Goal: Task Accomplishment & Management: Manage account settings

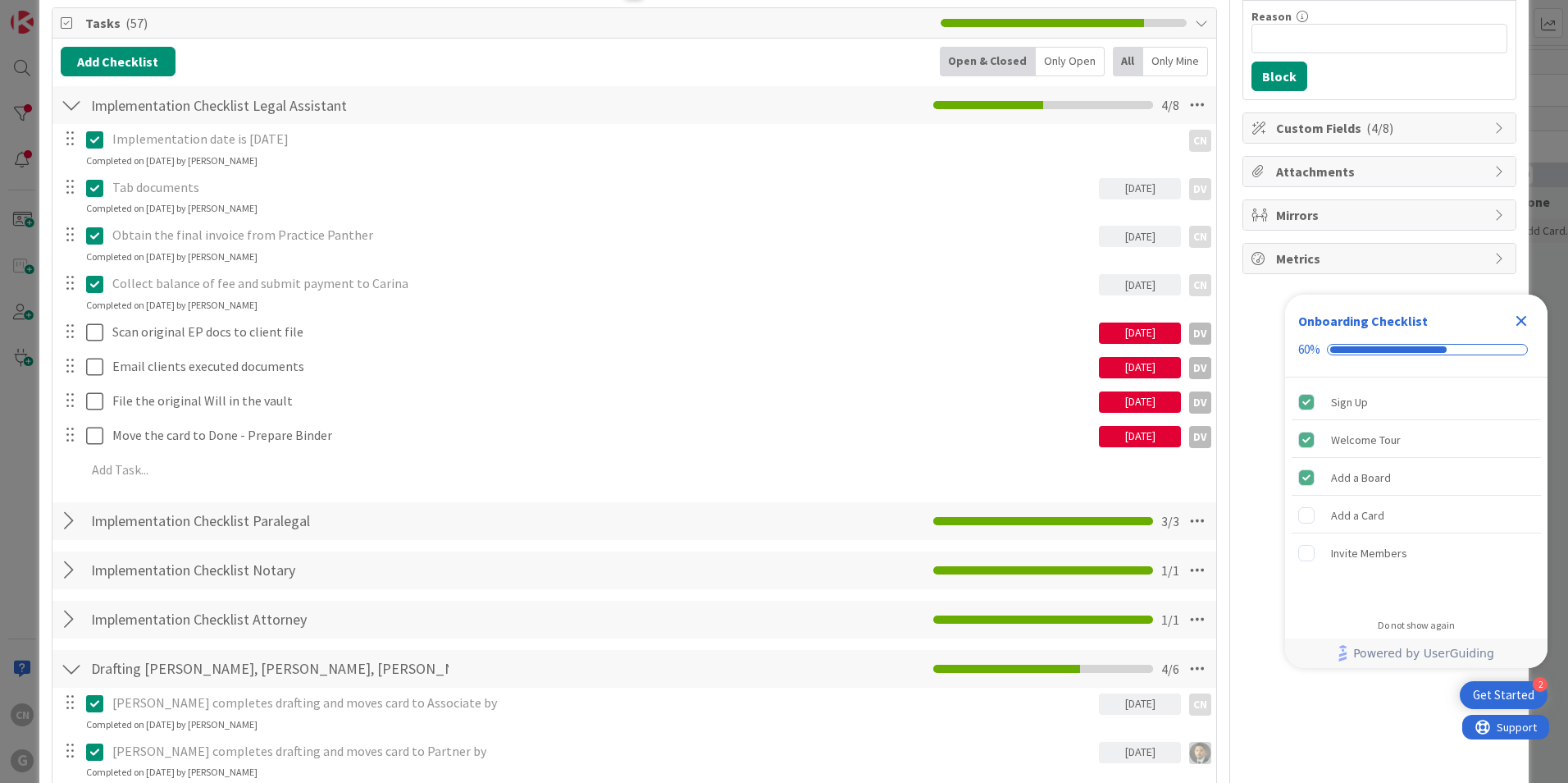
scroll to position [246, 0]
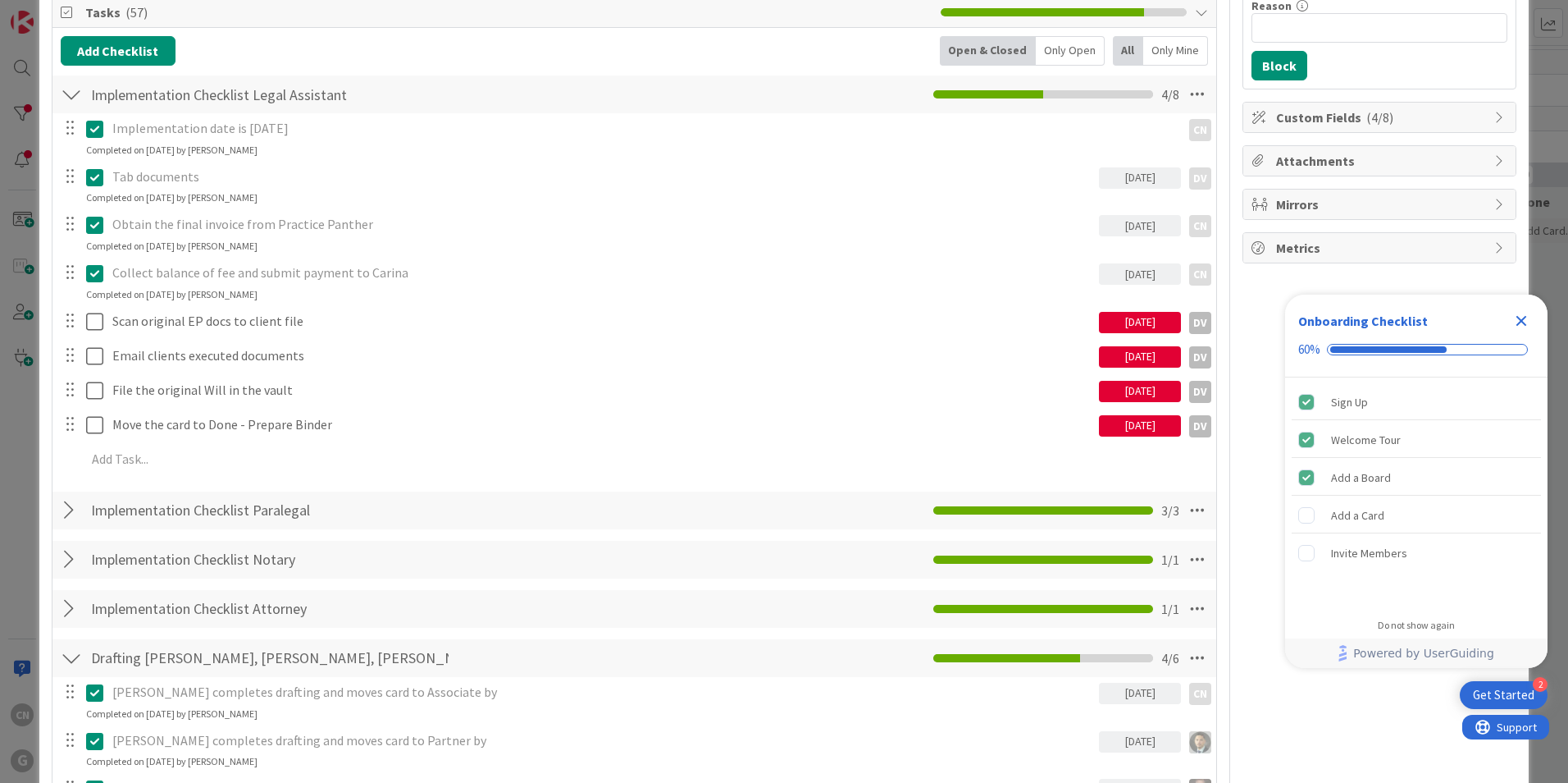
click at [1521, 326] on icon "Close Checklist" at bounding box center [1521, 321] width 19 height 19
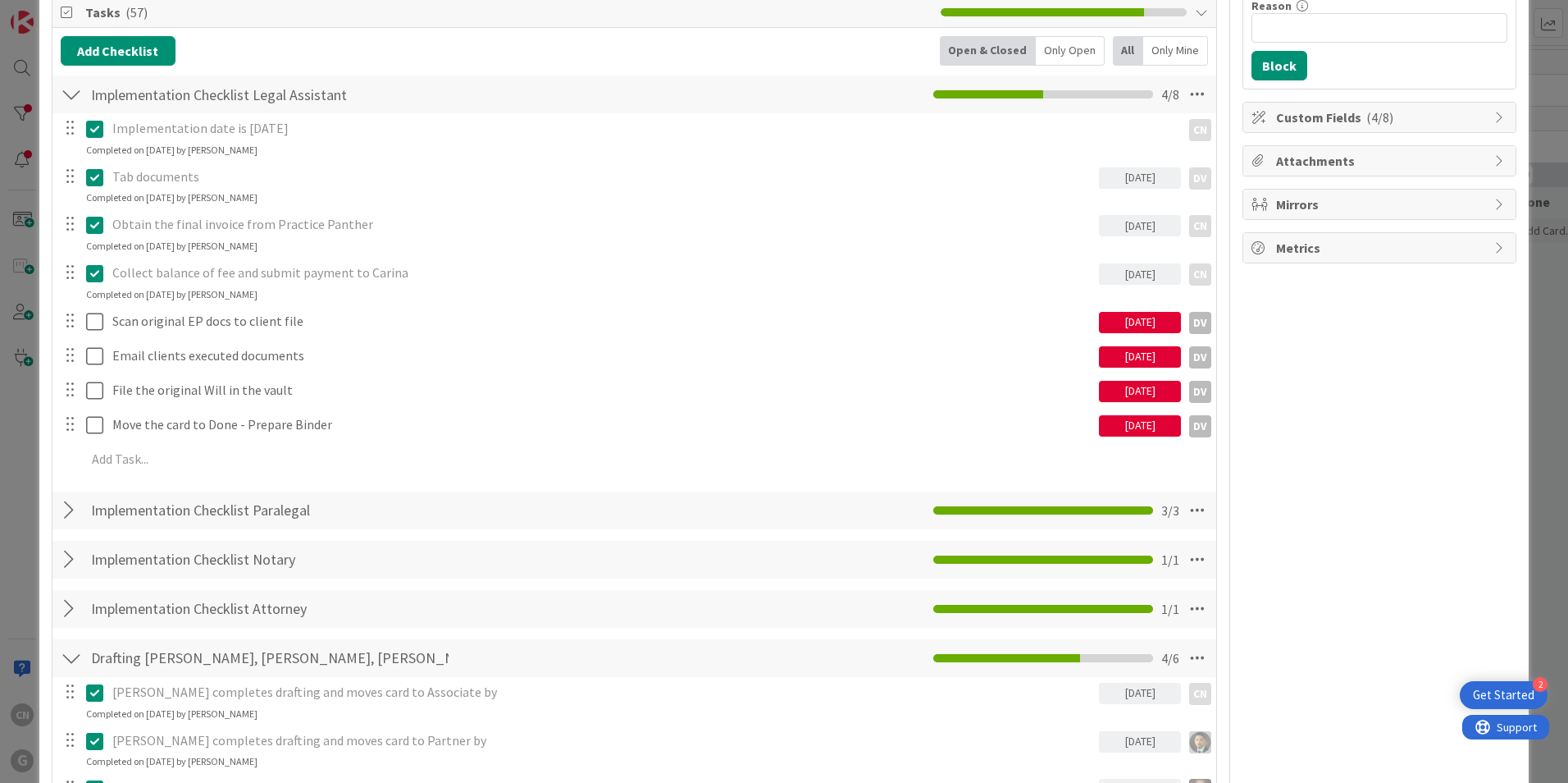
scroll to position [0, 0]
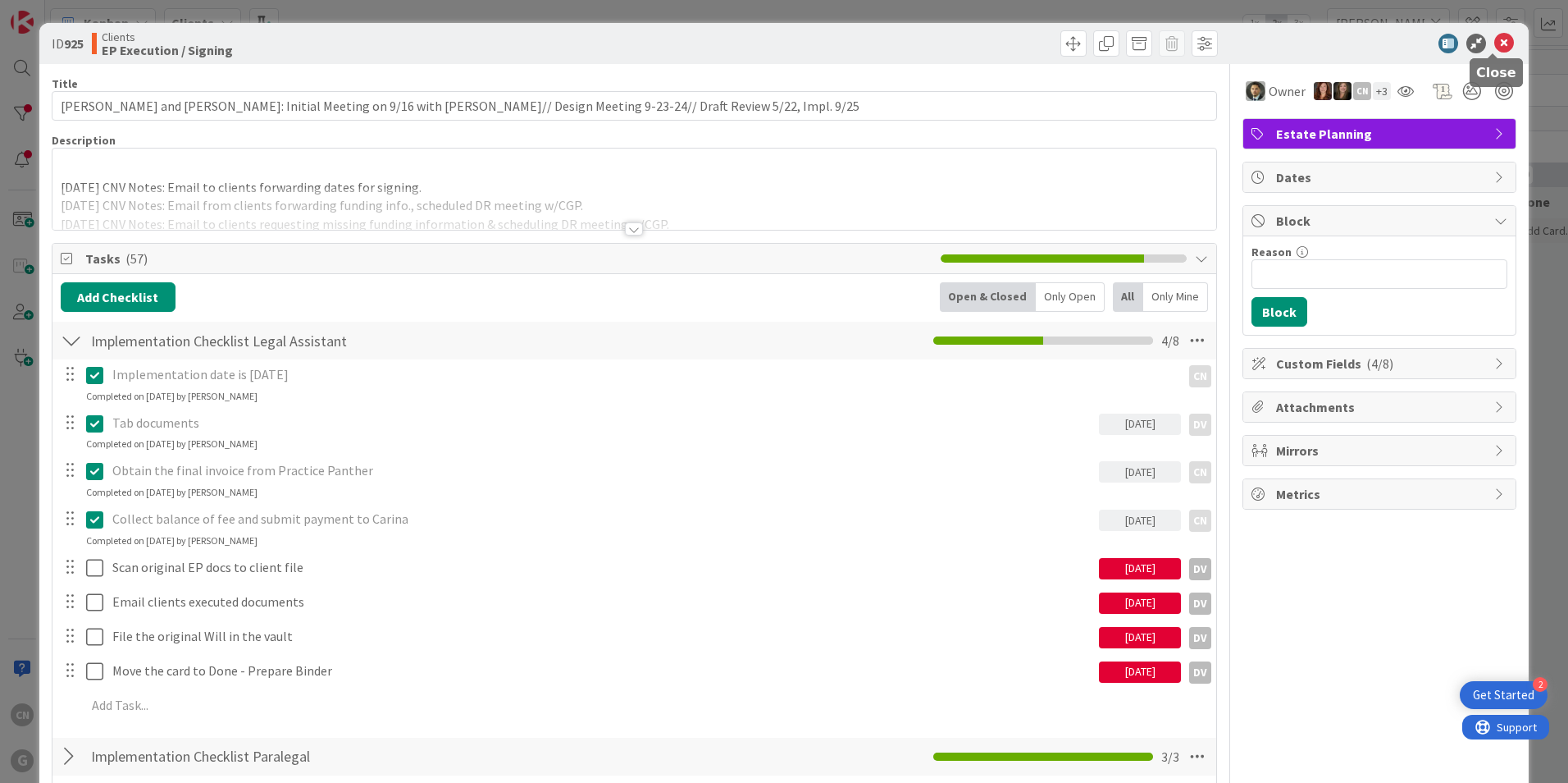
click at [1495, 38] on icon at bounding box center [1504, 44] width 19 height 19
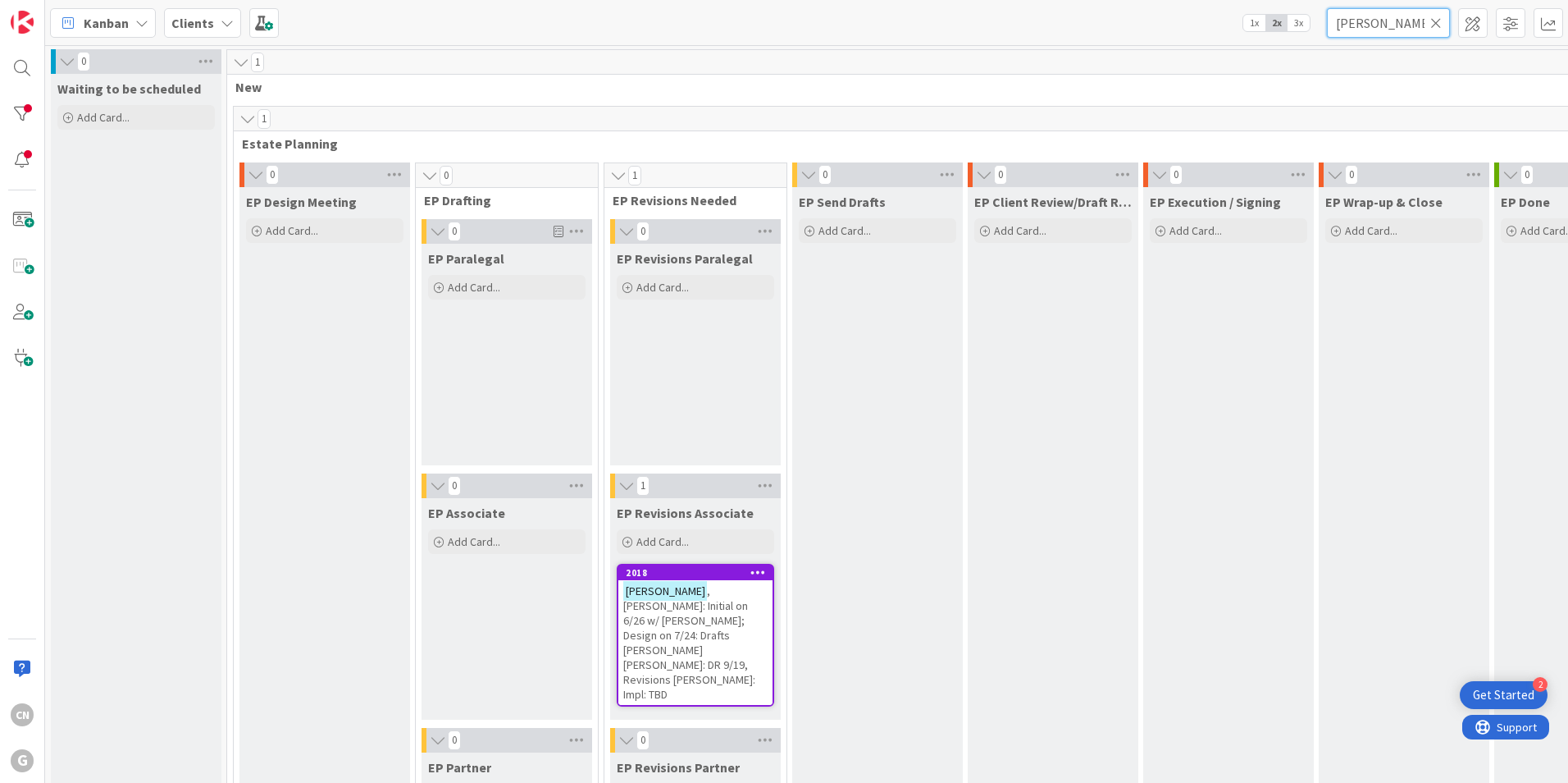
drag, startPoint x: 1397, startPoint y: 27, endPoint x: 1274, endPoint y: 47, distance: 124.6
click at [1274, 47] on div "Kanban Clients 1x 2x 3x [PERSON_NAME] 0 Waiting to be scheduled Add Card... 1 N…" at bounding box center [806, 391] width 1523 height 783
type input "[PERSON_NAME]"
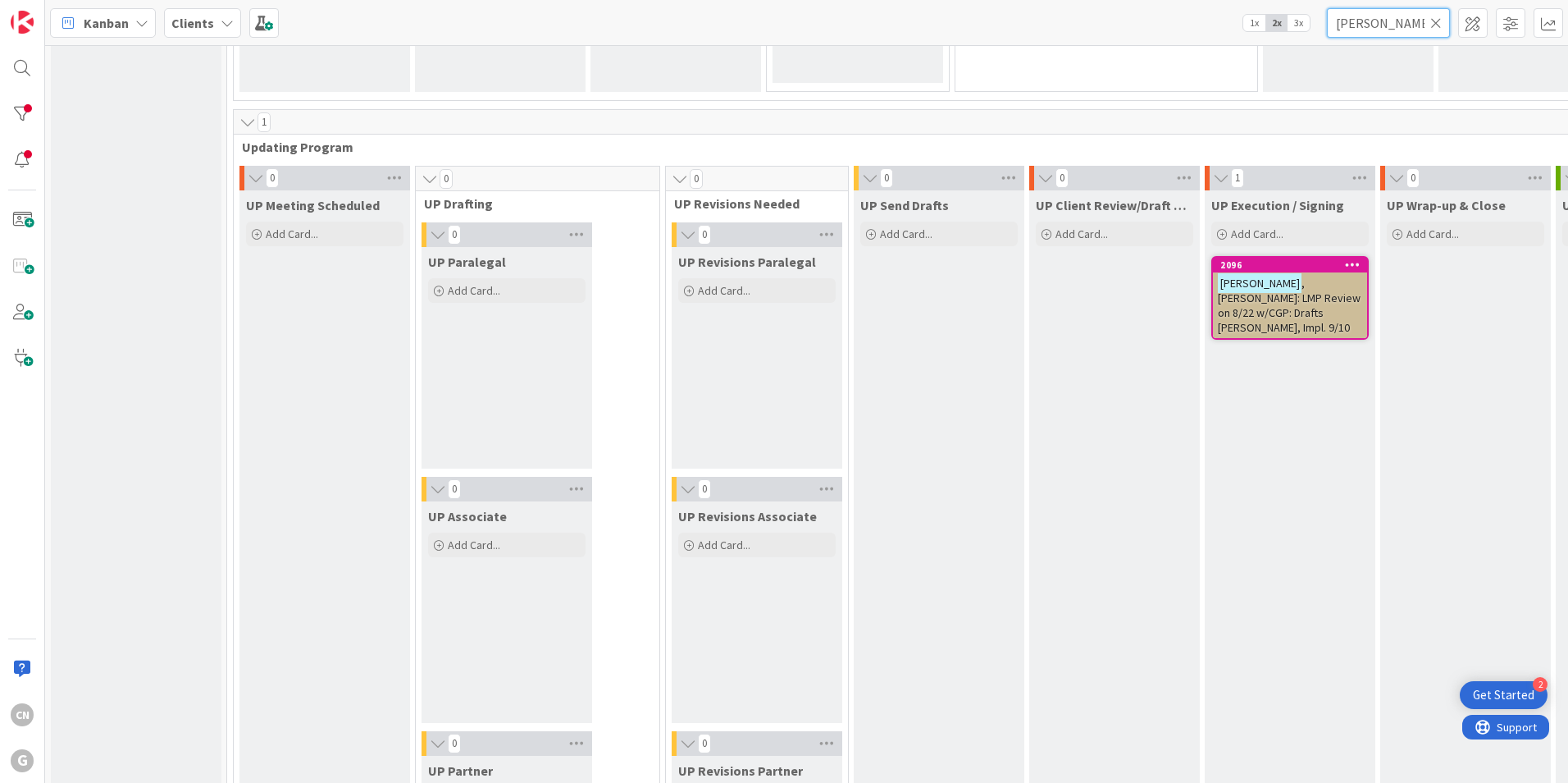
scroll to position [2296, 0]
click at [1228, 301] on span ", [PERSON_NAME]: LMP Review on 8/22 w/CGP: Drafts [PERSON_NAME], Impl. 9/10" at bounding box center [1289, 303] width 143 height 59
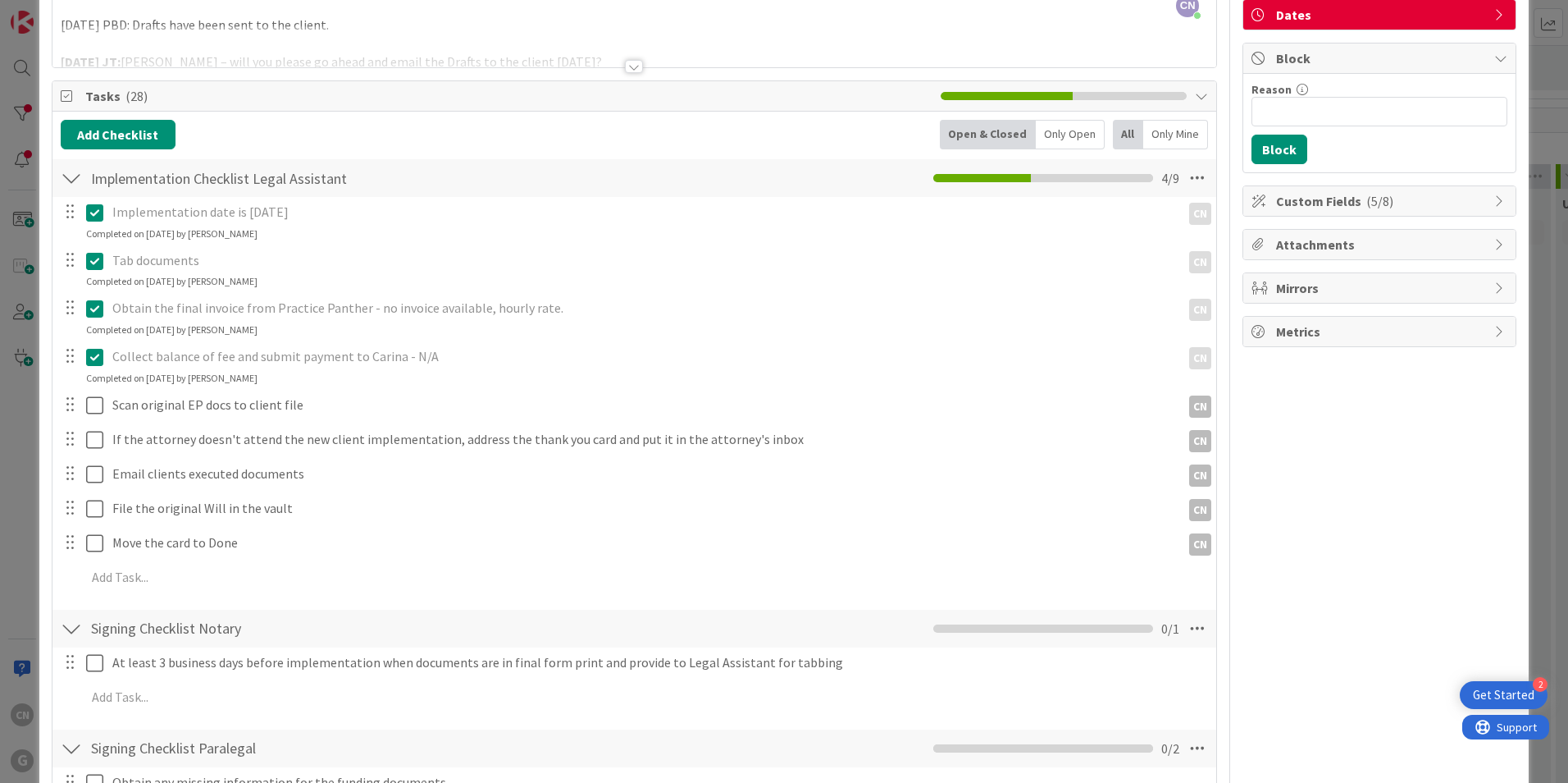
scroll to position [163, 0]
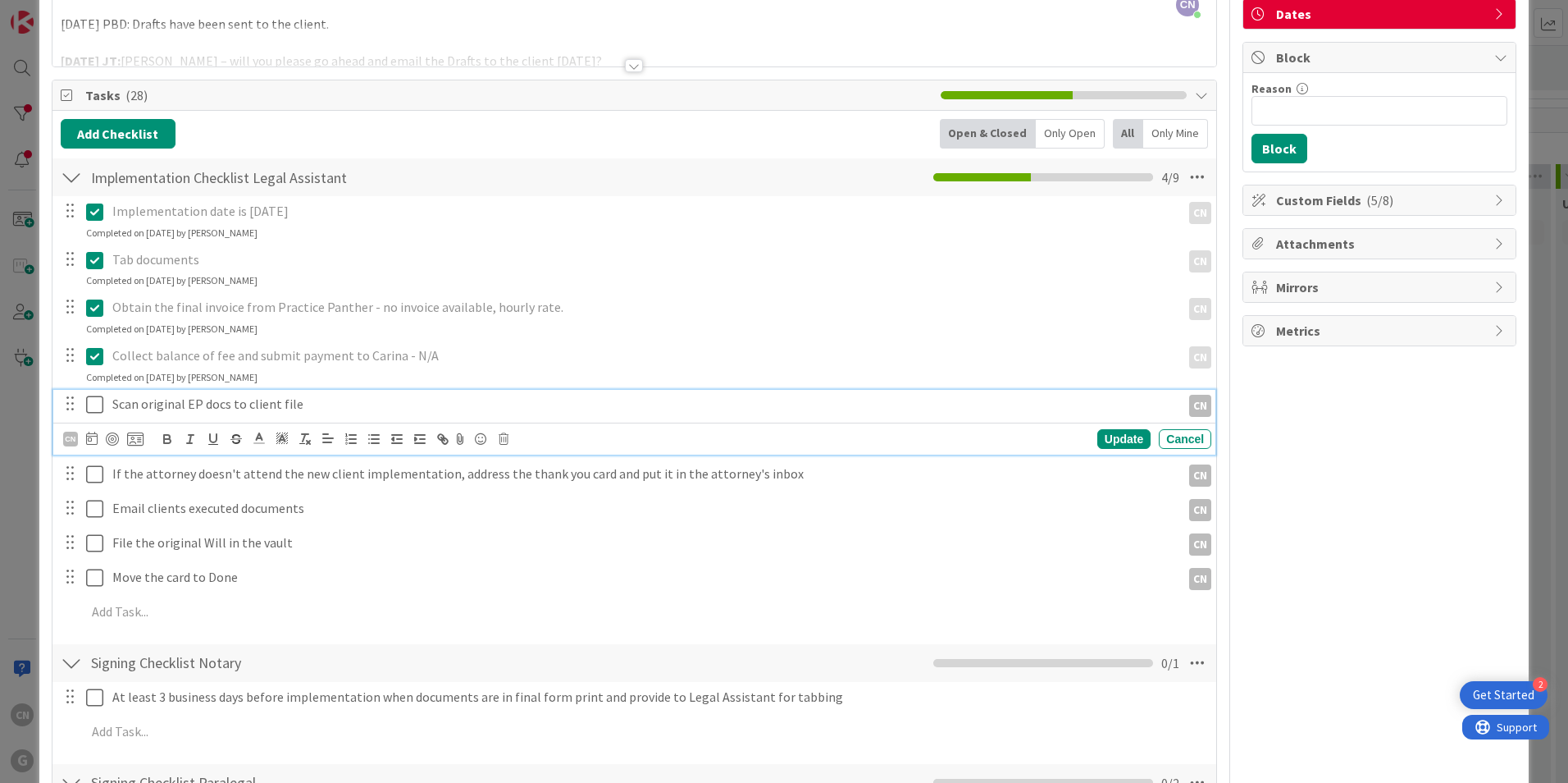
click at [317, 404] on p "Scan original EP docs to client file" at bounding box center [644, 404] width 1063 height 18
click at [74, 441] on div "CN" at bounding box center [70, 439] width 15 height 15
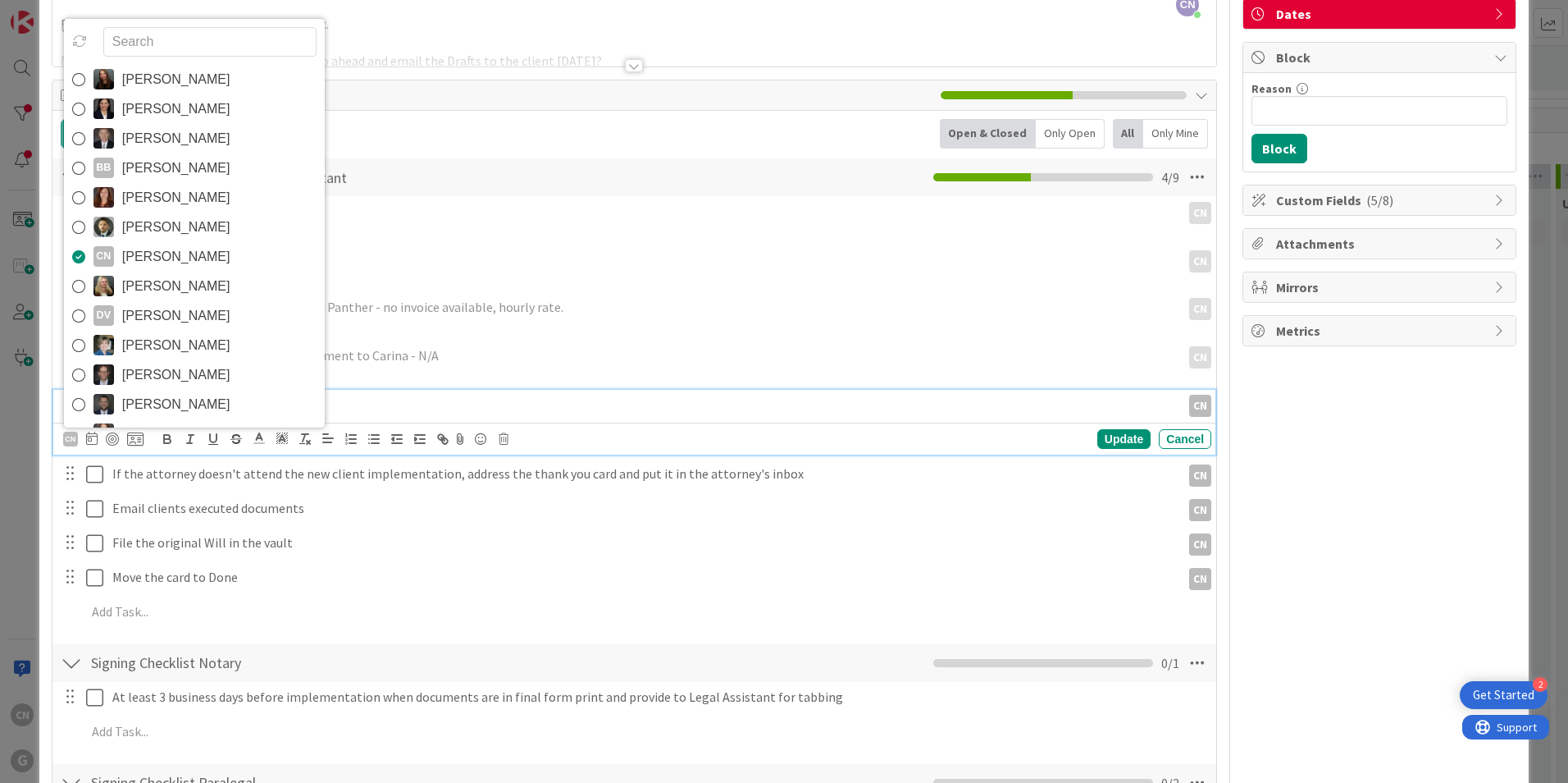
click at [173, 315] on span "[PERSON_NAME]" at bounding box center [176, 315] width 108 height 24
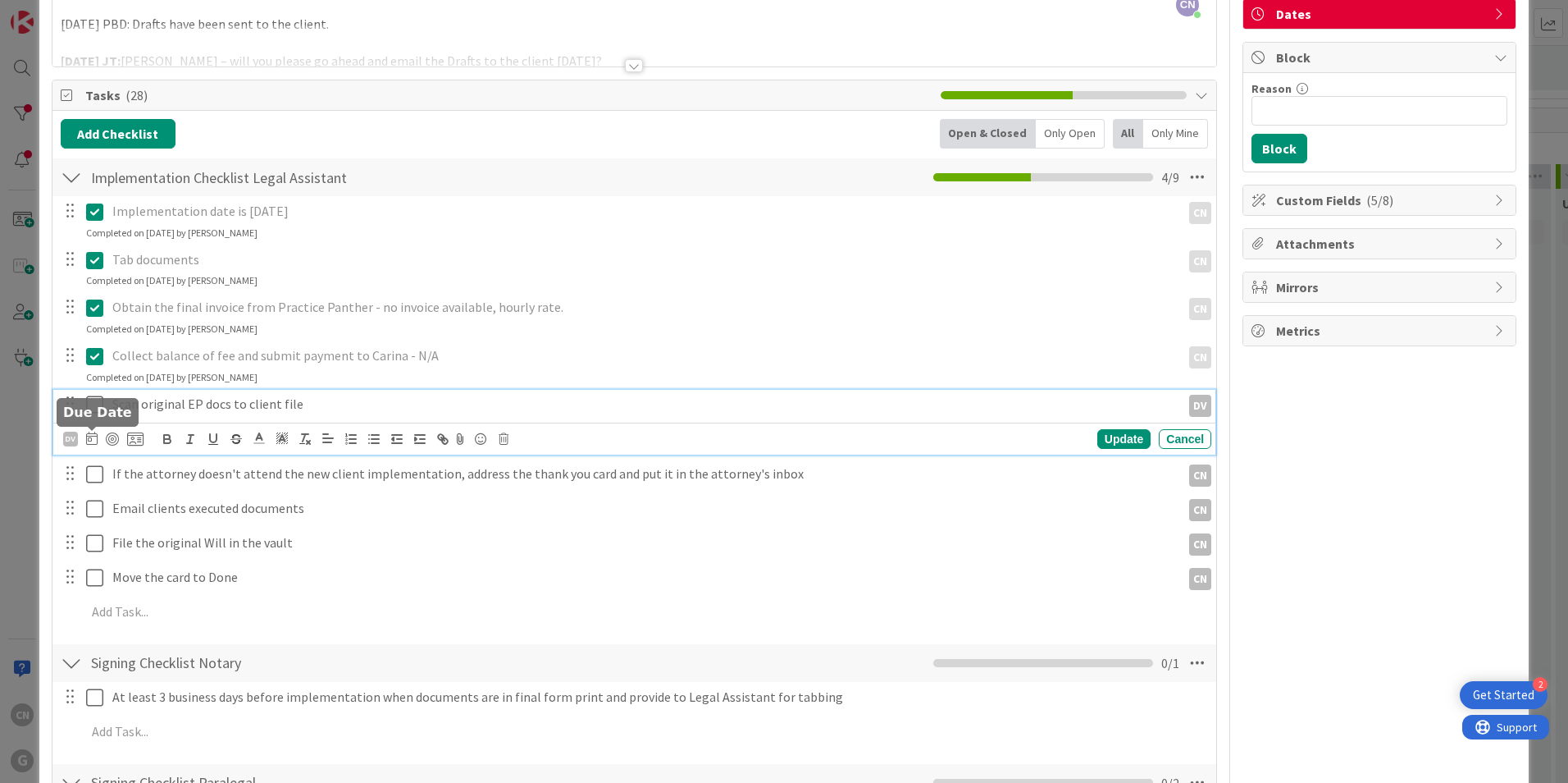
click at [91, 441] on icon at bounding box center [92, 438] width 12 height 13
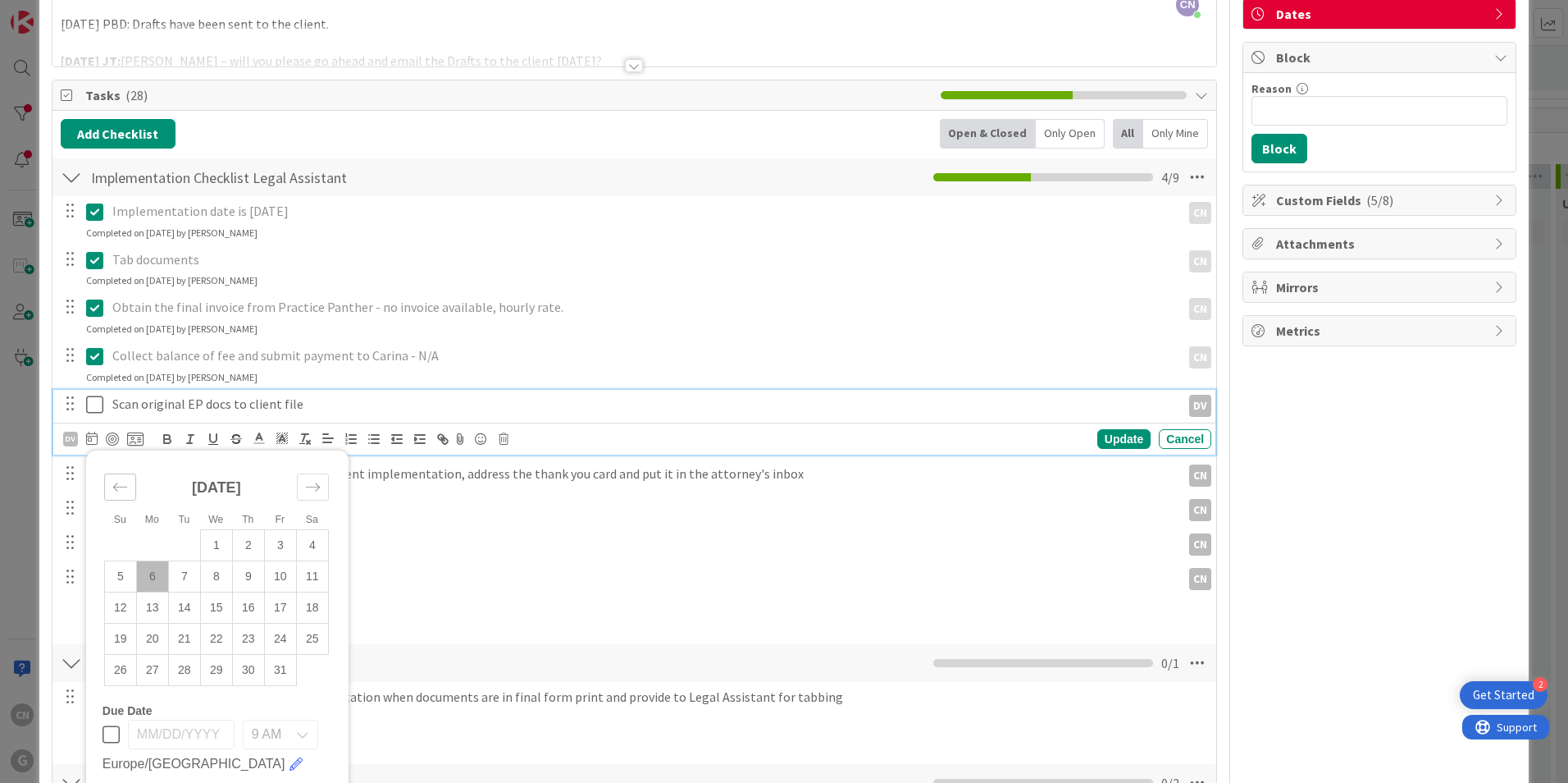
click at [119, 491] on icon "Move backward to switch to the previous month." at bounding box center [121, 487] width 16 height 16
click at [157, 611] on td "15" at bounding box center [152, 607] width 32 height 31
type input "[DATE]"
click at [1112, 444] on div "Update" at bounding box center [1124, 439] width 53 height 19
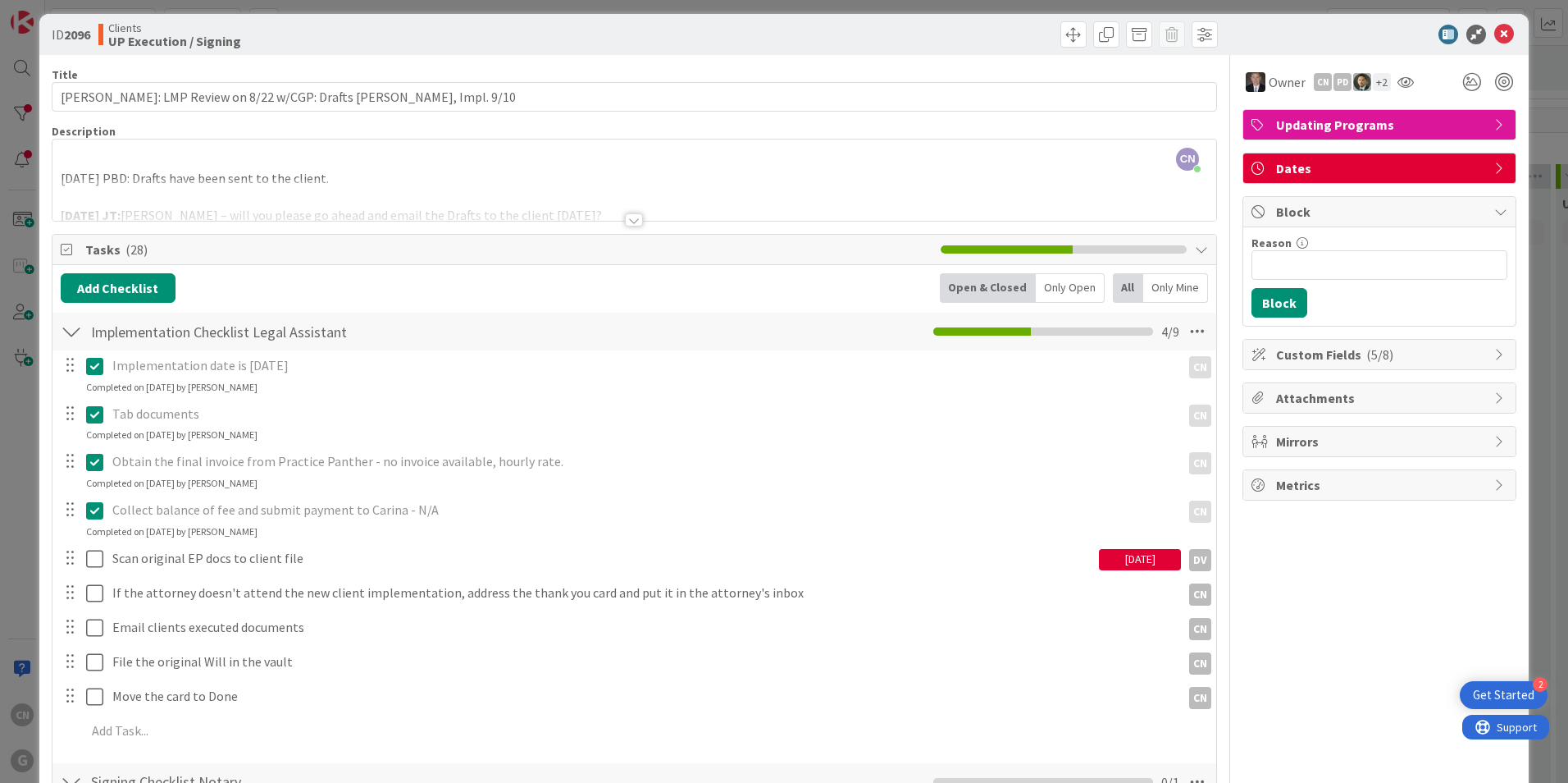
scroll to position [0, 0]
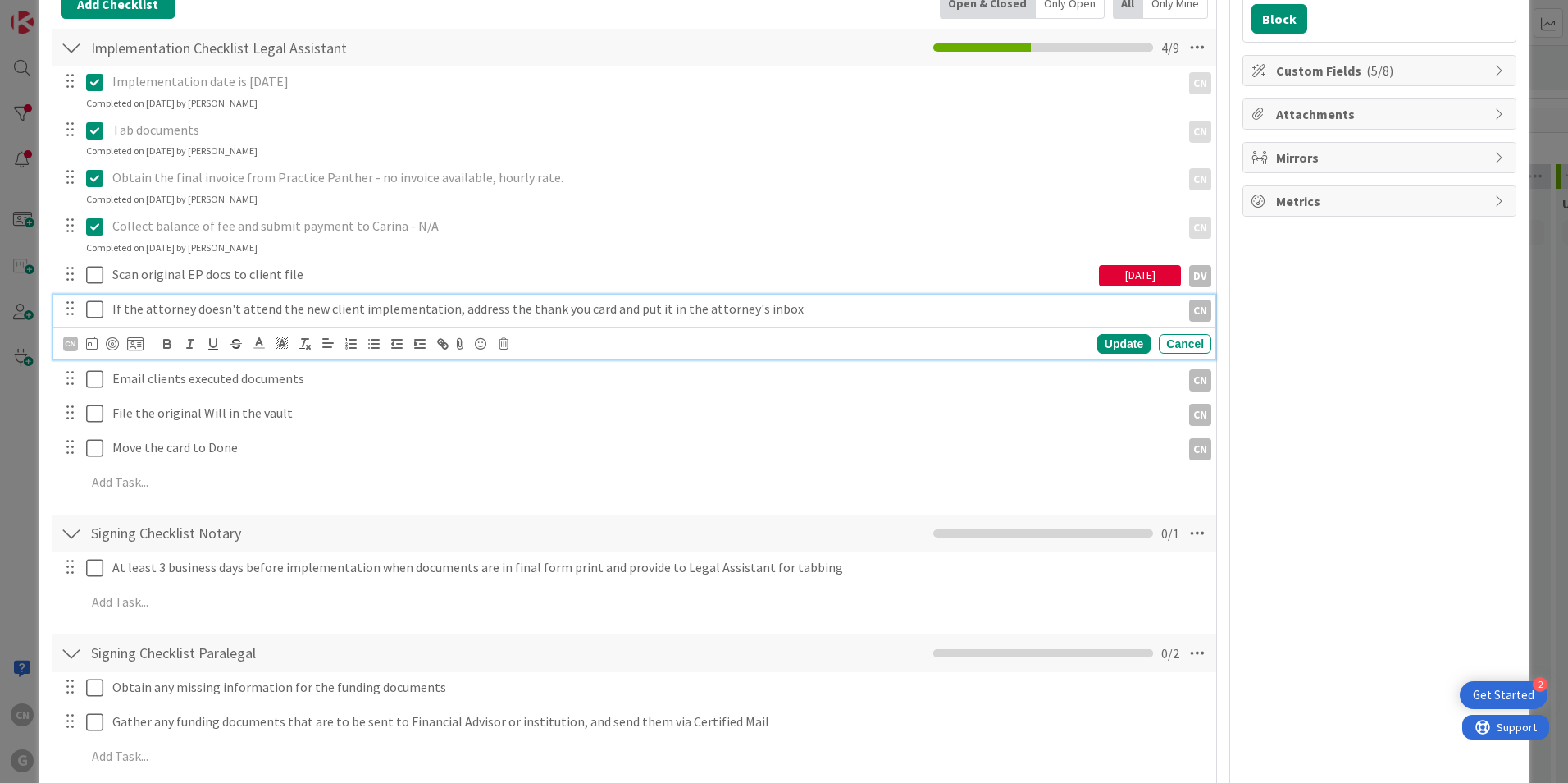
click at [801, 312] on p "If the attorney doesn't attend the new client implementation, address the thank…" at bounding box center [644, 308] width 1063 height 18
click at [504, 346] on icon at bounding box center [504, 343] width 10 height 12
drag, startPoint x: 550, startPoint y: 415, endPoint x: 491, endPoint y: 404, distance: 60.0
click at [549, 415] on div "Delete" at bounding box center [545, 412] width 60 height 29
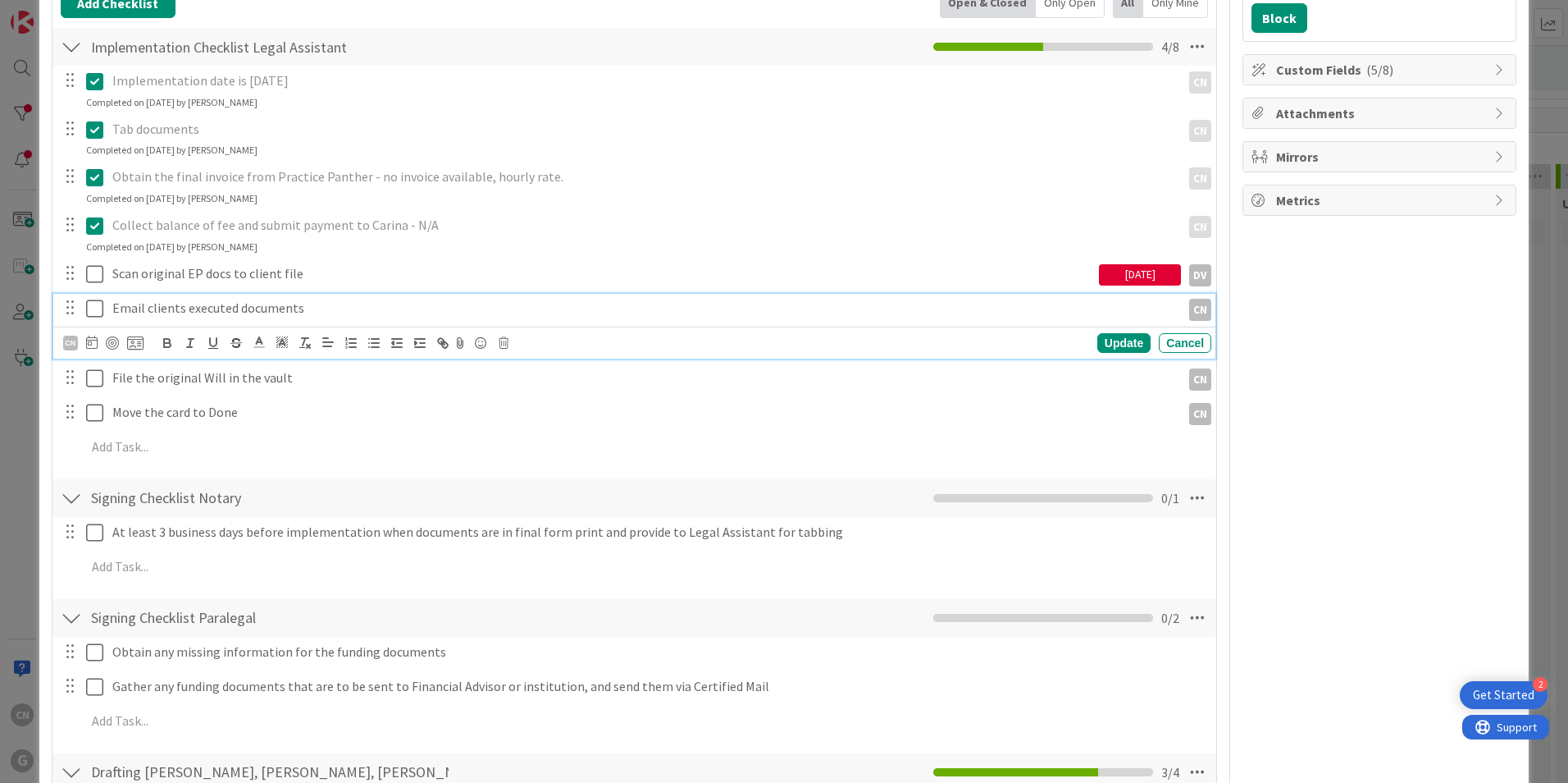
click at [315, 312] on p "Email clients executed documents" at bounding box center [644, 307] width 1063 height 18
click at [91, 347] on icon at bounding box center [92, 341] width 12 height 13
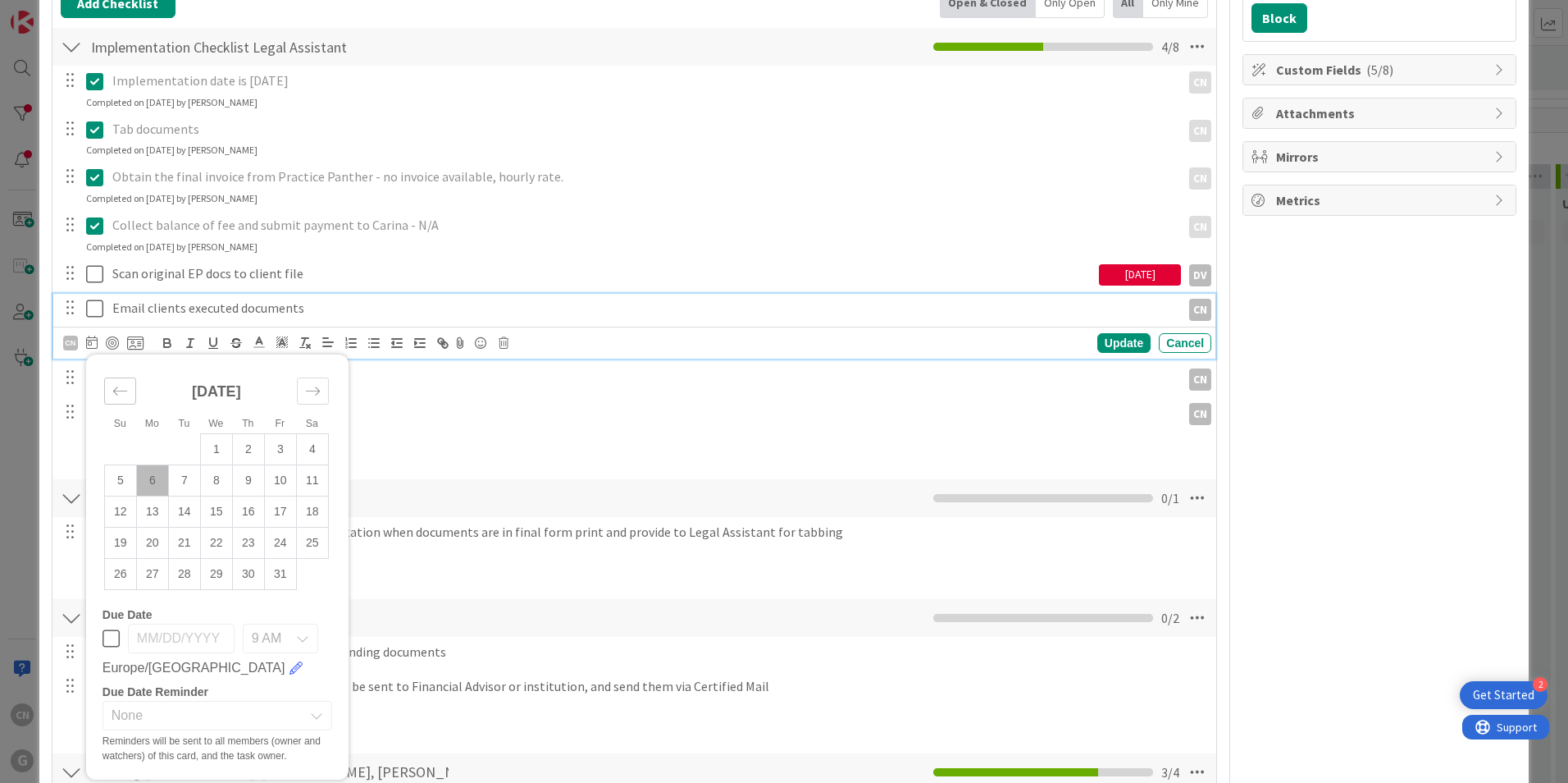
click at [128, 392] on div "Move backward to switch to the previous month." at bounding box center [120, 391] width 32 height 27
click at [156, 512] on td "15" at bounding box center [152, 512] width 32 height 31
type input "[DATE]"
click at [156, 512] on td "15" at bounding box center [152, 512] width 32 height 31
click at [1108, 348] on div "Update" at bounding box center [1124, 343] width 53 height 19
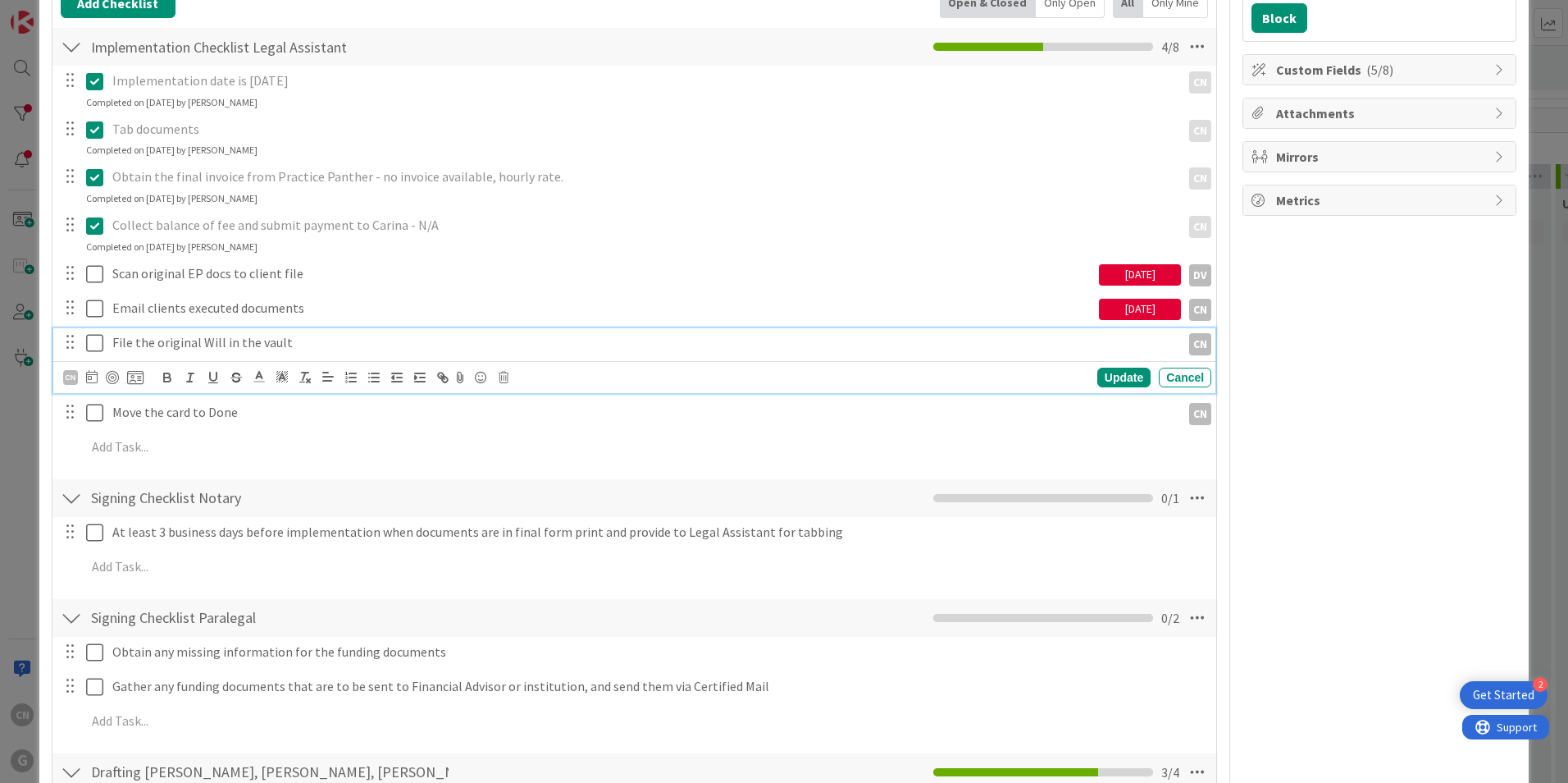
click at [282, 351] on p "File the original Will in the vault" at bounding box center [644, 342] width 1063 height 18
click at [91, 380] on icon at bounding box center [92, 375] width 12 height 13
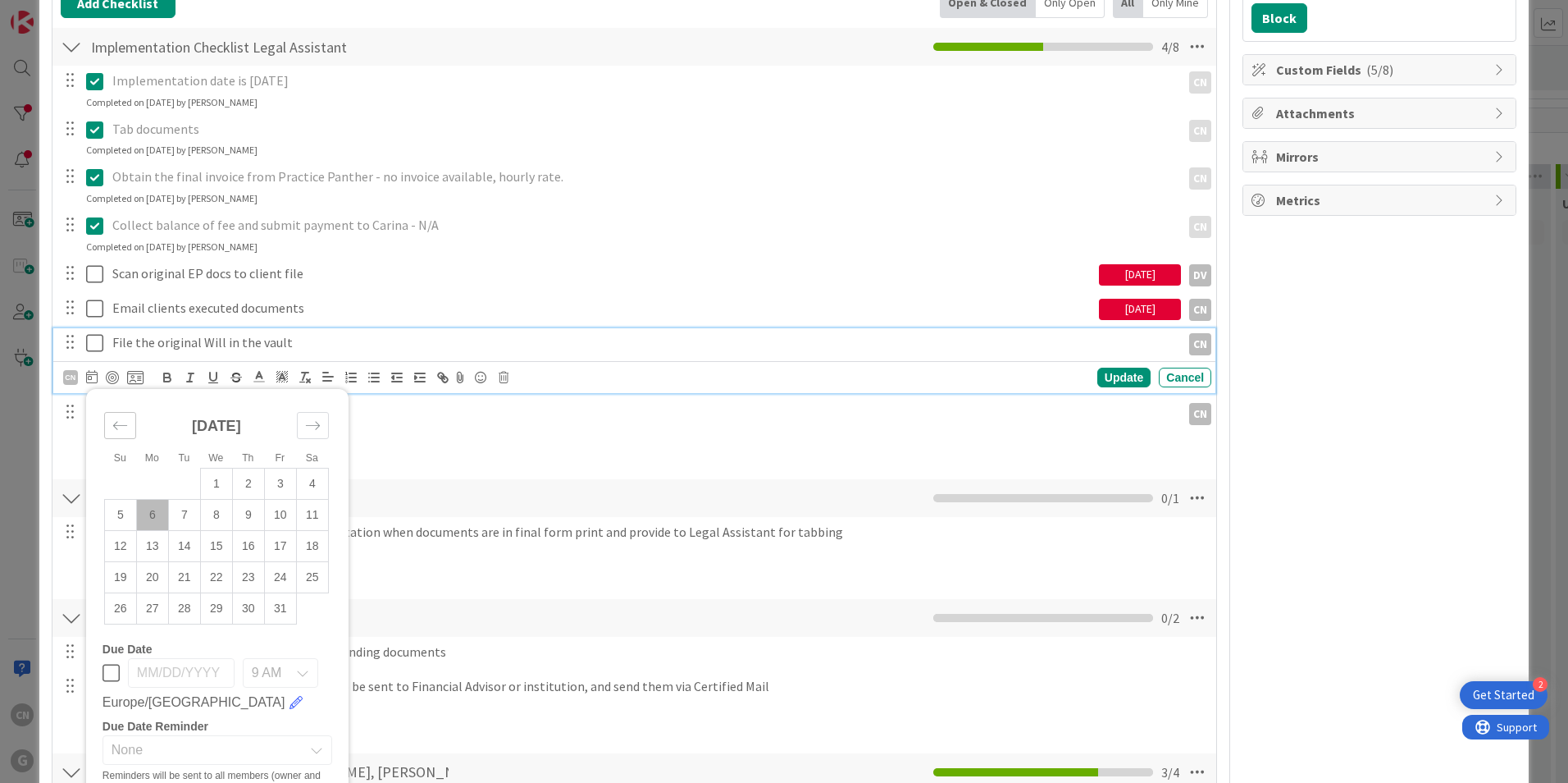
click at [119, 428] on icon "Move backward to switch to the previous month." at bounding box center [121, 425] width 16 height 16
click at [155, 548] on td "15" at bounding box center [152, 546] width 32 height 31
type input "[DATE]"
click at [155, 548] on td "15" at bounding box center [152, 546] width 32 height 31
drag, startPoint x: 1102, startPoint y: 380, endPoint x: 1091, endPoint y: 386, distance: 12.5
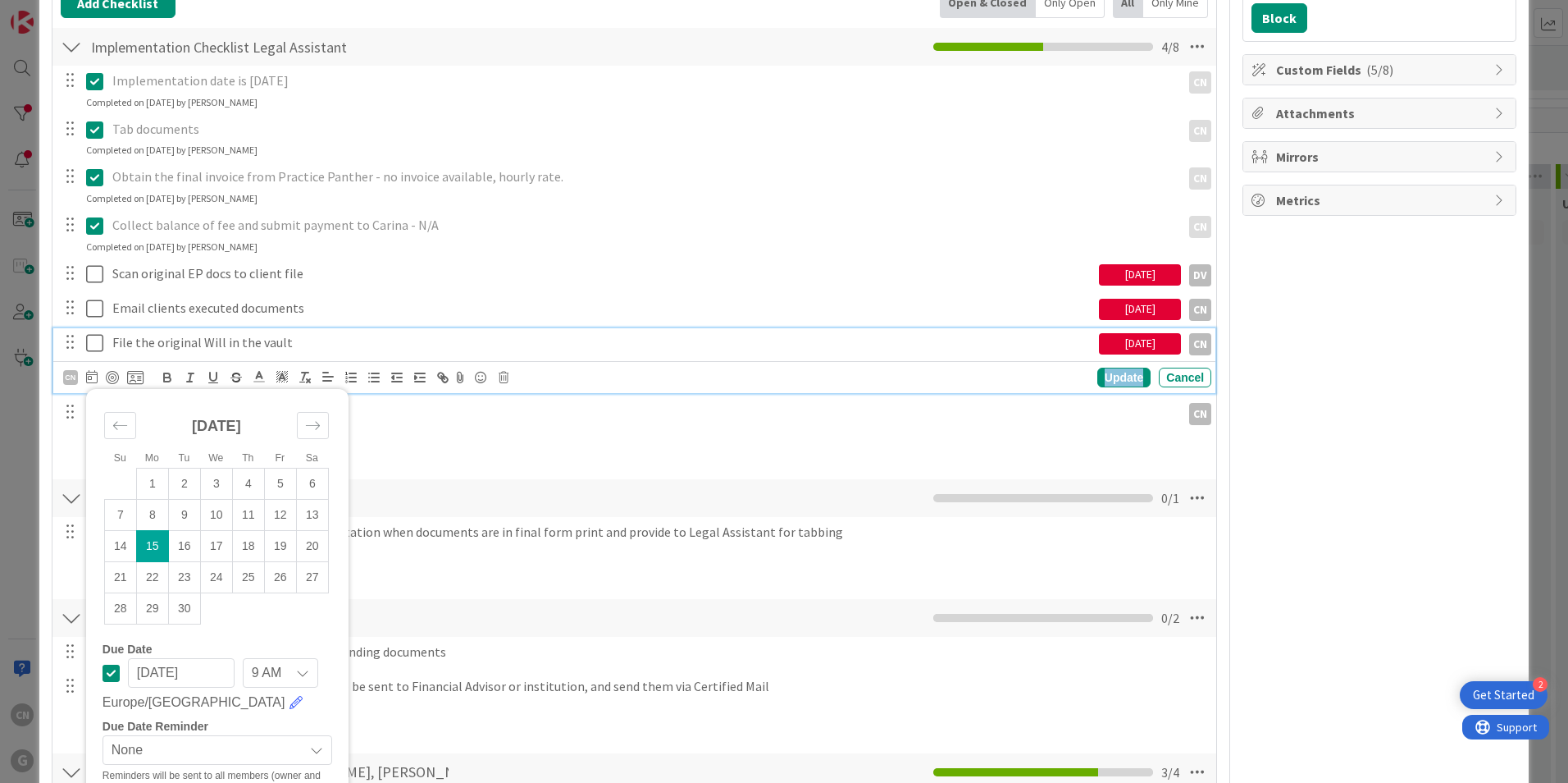
click at [1102, 381] on div "Update" at bounding box center [1124, 377] width 53 height 19
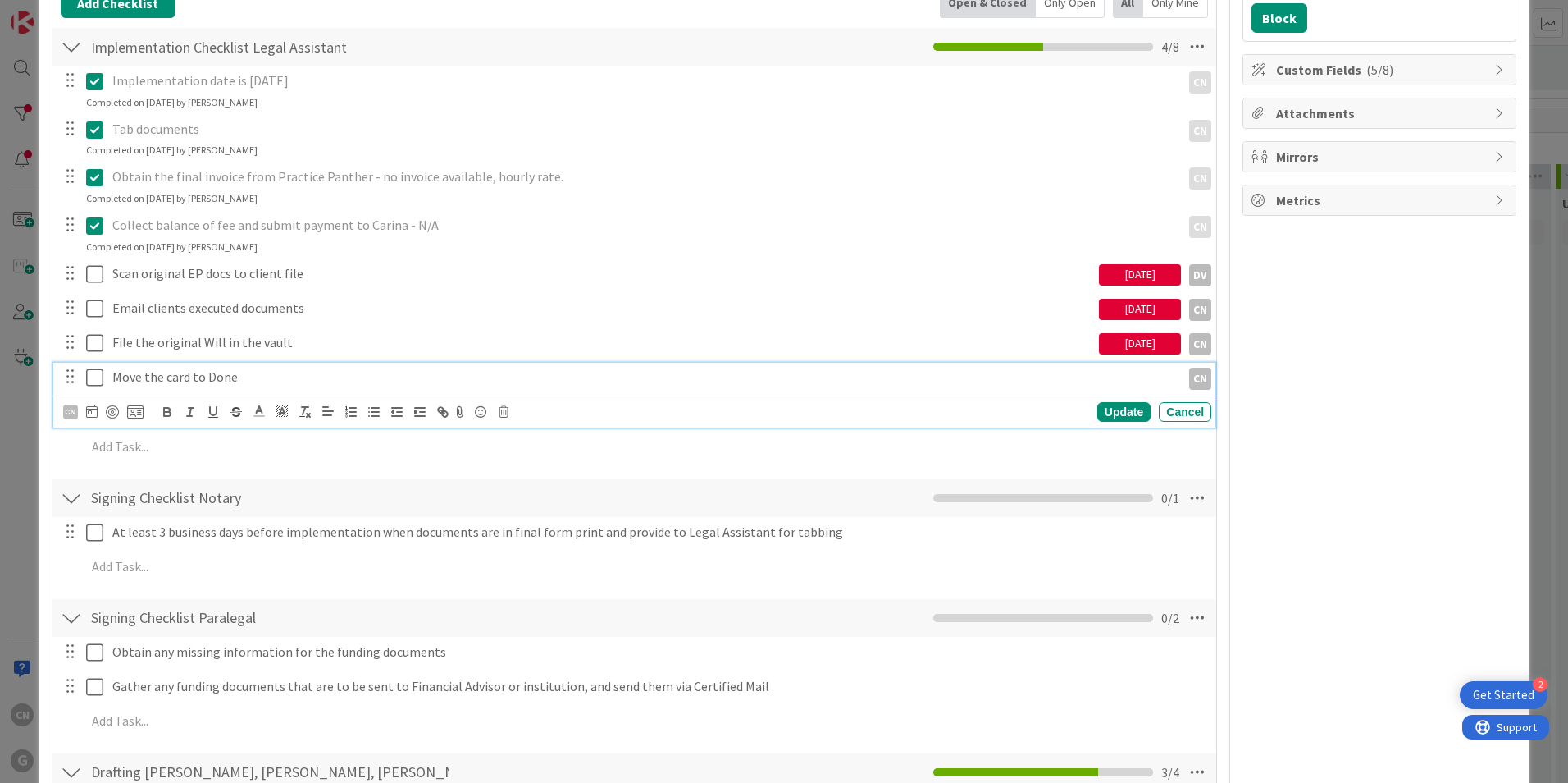
click at [264, 378] on p "Move the card to Done" at bounding box center [644, 376] width 1063 height 18
click at [92, 408] on icon at bounding box center [92, 410] width 12 height 13
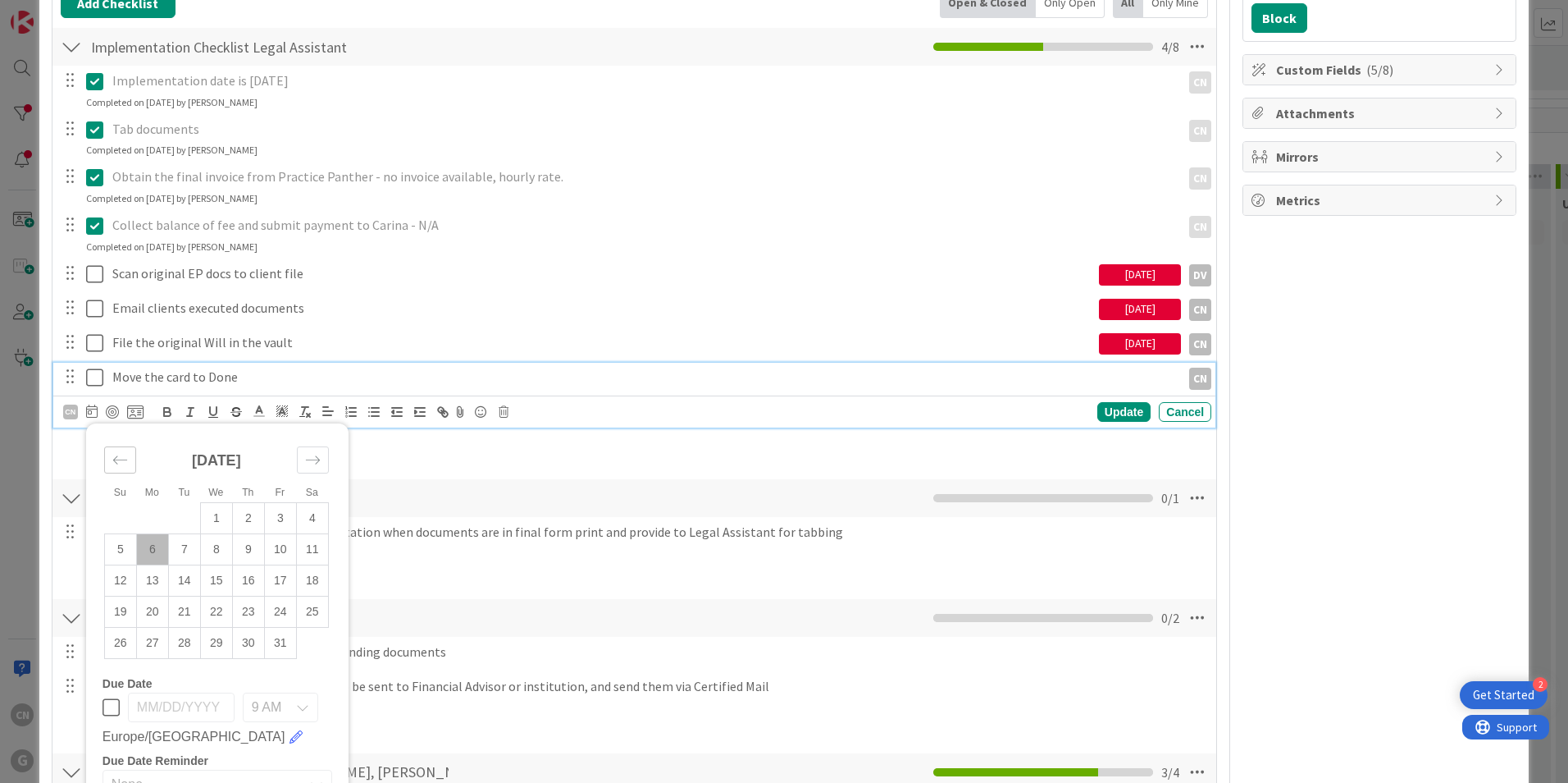
click at [121, 450] on div "Move backward to switch to the previous month." at bounding box center [120, 460] width 32 height 27
click at [215, 581] on td "17" at bounding box center [216, 580] width 32 height 31
type input "[DATE]"
click at [1107, 407] on div "Update" at bounding box center [1124, 411] width 53 height 19
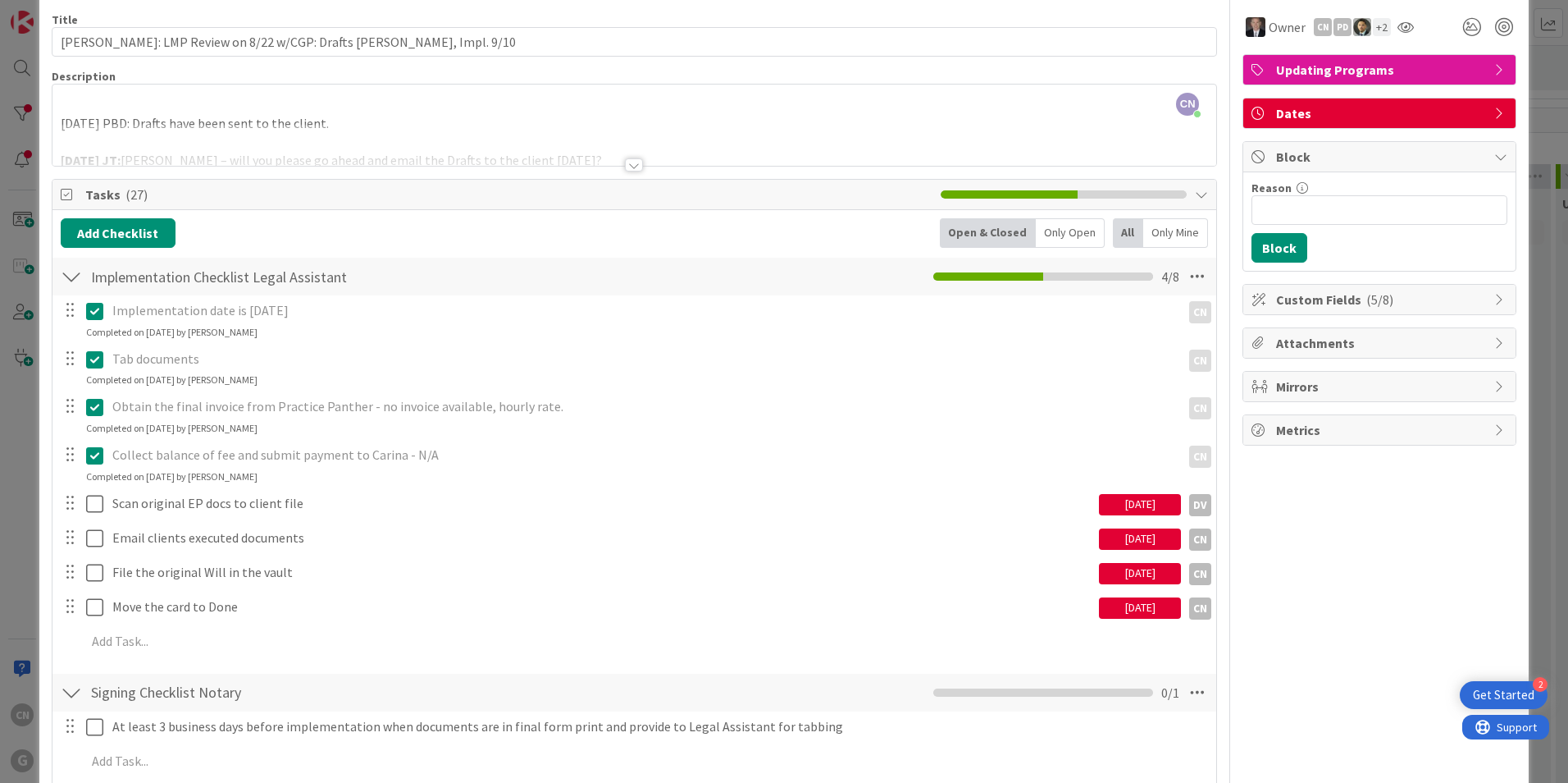
scroll to position [0, 0]
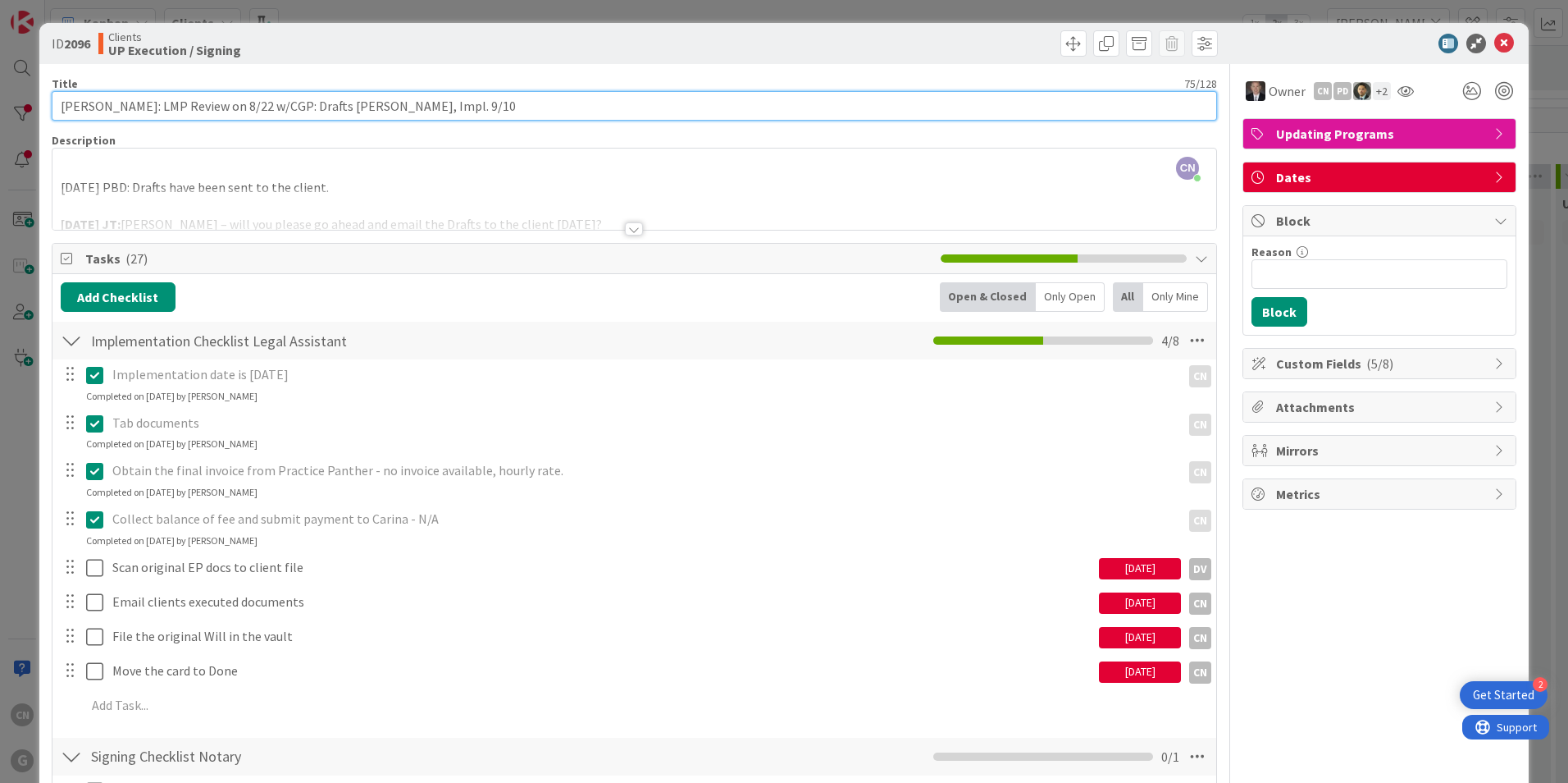
click at [597, 112] on input "[PERSON_NAME]: LMP Review on 8/22 w/CGP: Drafts [PERSON_NAME], Impl. 9/10" at bounding box center [634, 106] width 1166 height 29
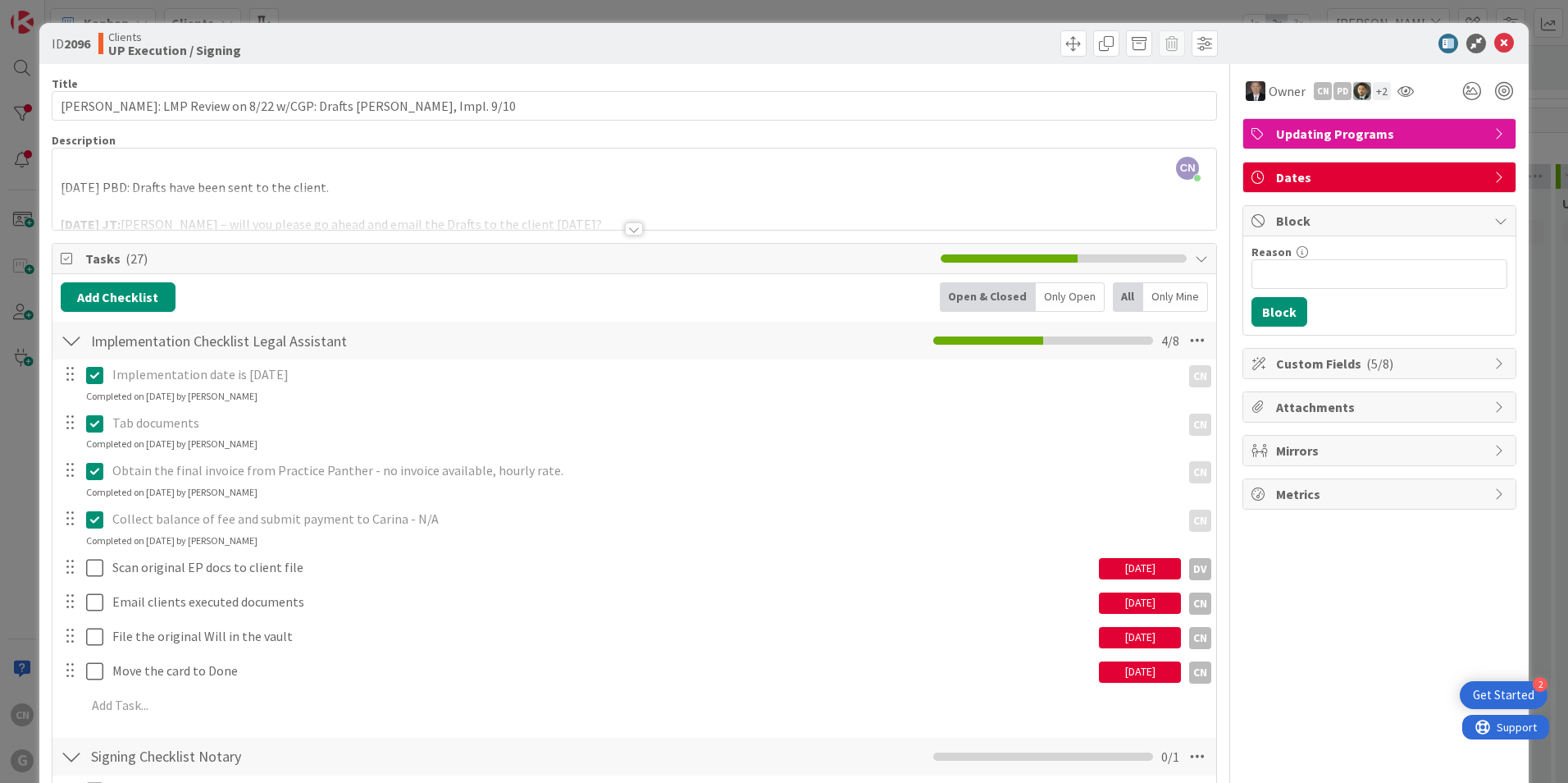
click at [354, 196] on div at bounding box center [634, 208] width 1164 height 42
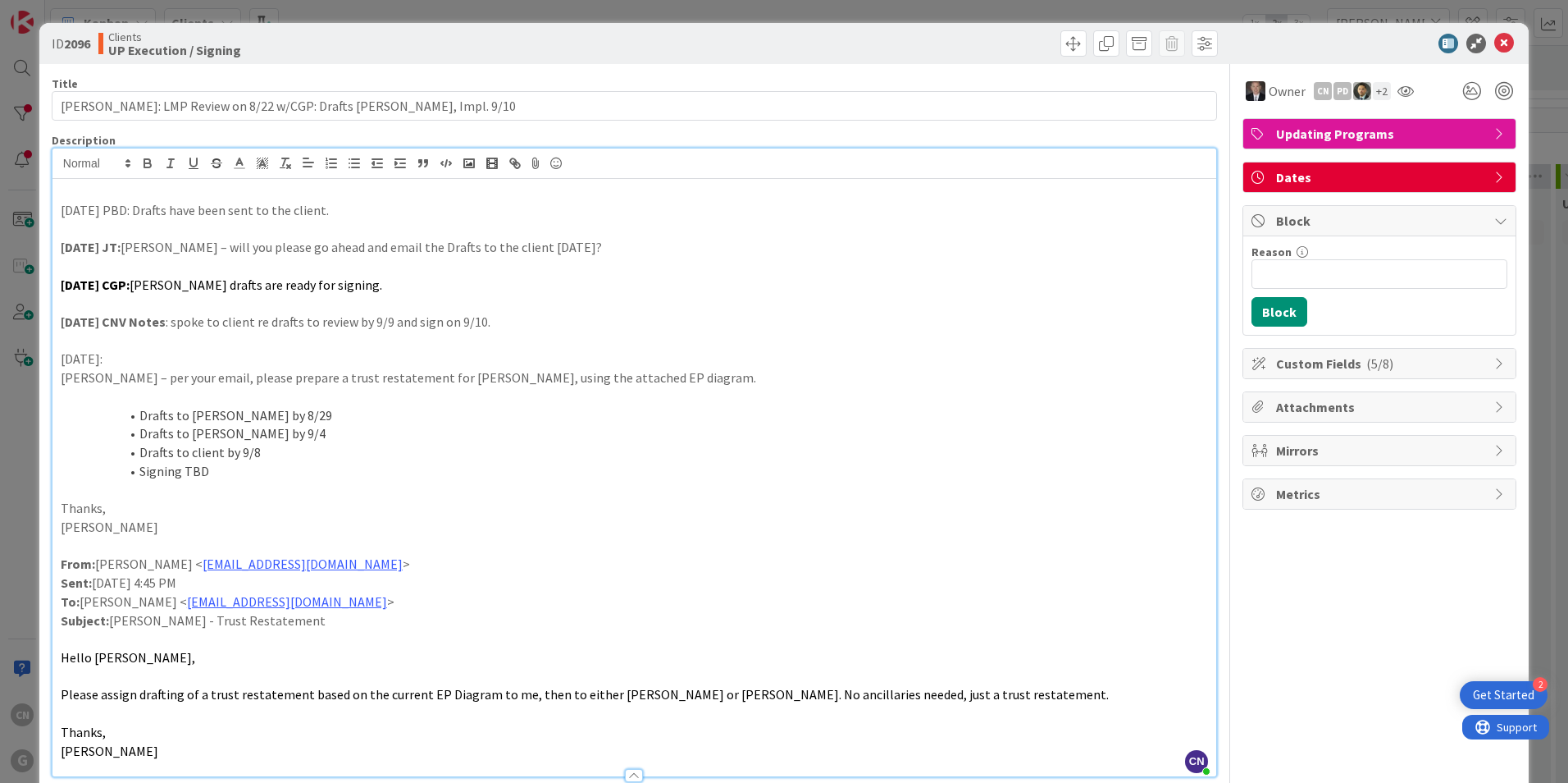
click at [61, 213] on p "[DATE] PBD: Drafts have been sent to the client." at bounding box center [634, 210] width 1147 height 18
click at [1497, 45] on icon at bounding box center [1504, 44] width 19 height 19
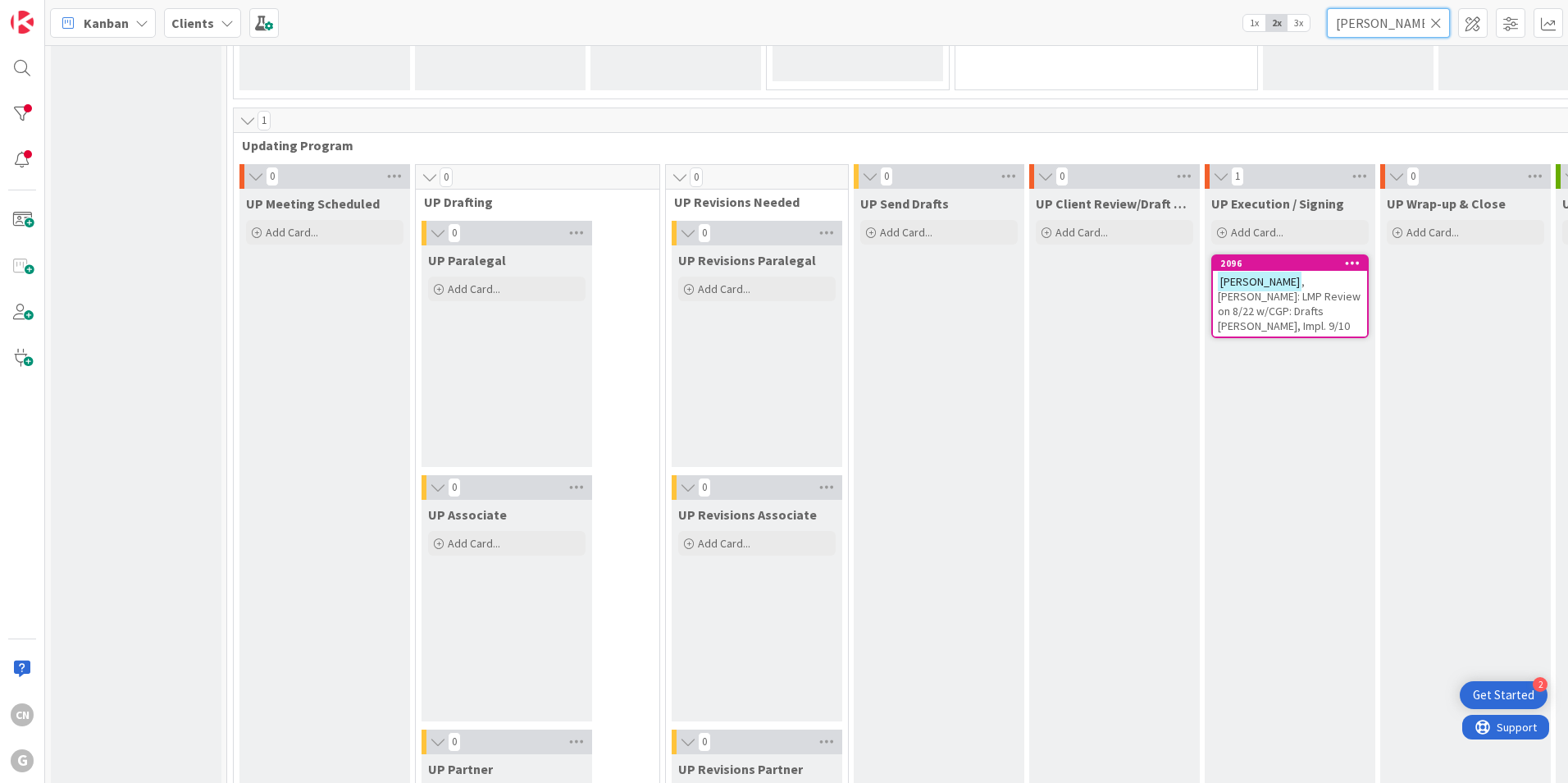
drag, startPoint x: 1392, startPoint y: 32, endPoint x: 1224, endPoint y: 41, distance: 168.2
click at [1224, 41] on div "Kanban Clients 1x 2x 3x [PERSON_NAME]" at bounding box center [806, 22] width 1523 height 45
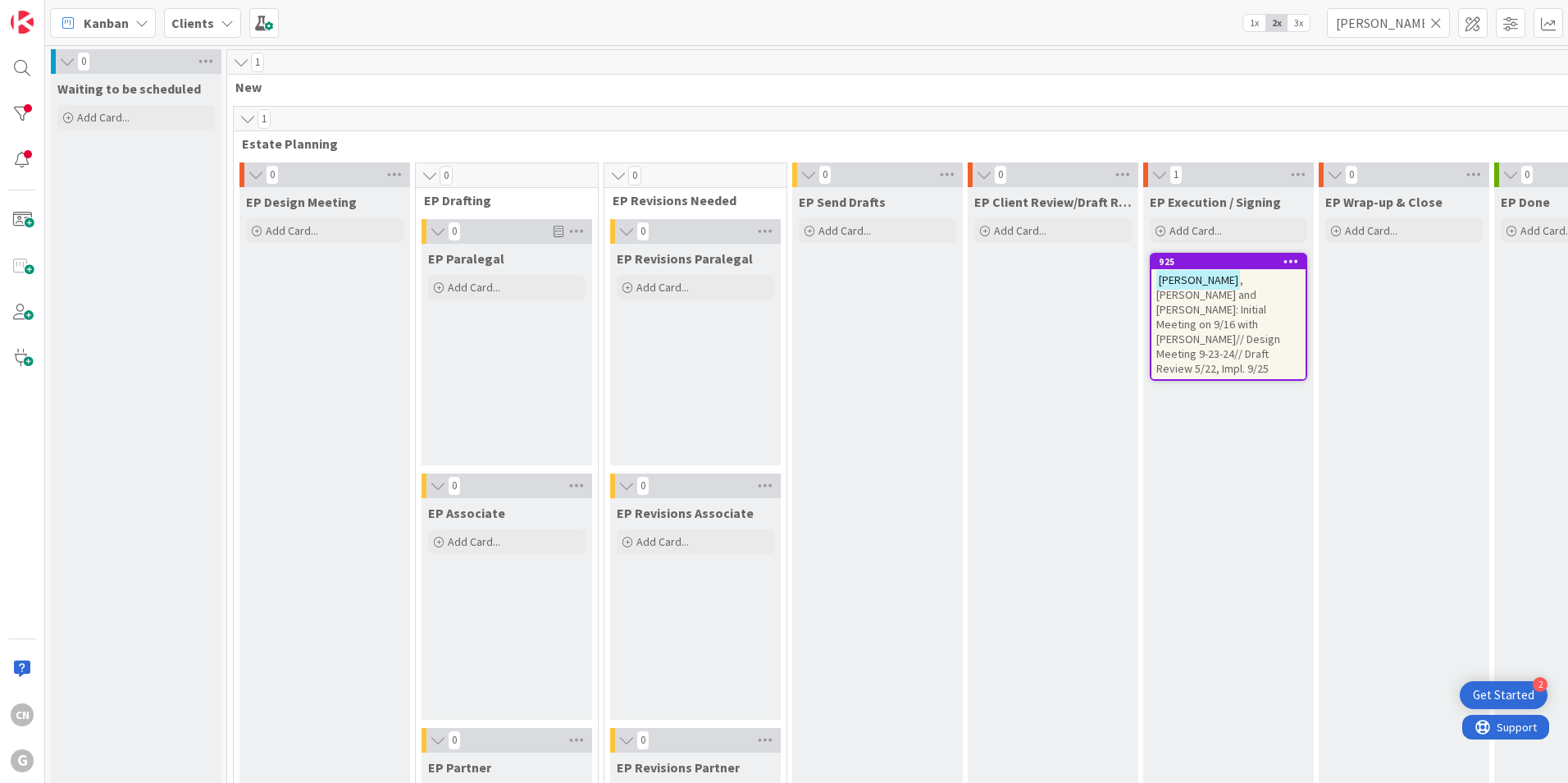
click at [1223, 311] on span ", [PERSON_NAME] and [PERSON_NAME]: Initial Meeting on 9/16 with [PERSON_NAME]//…" at bounding box center [1218, 324] width 123 height 103
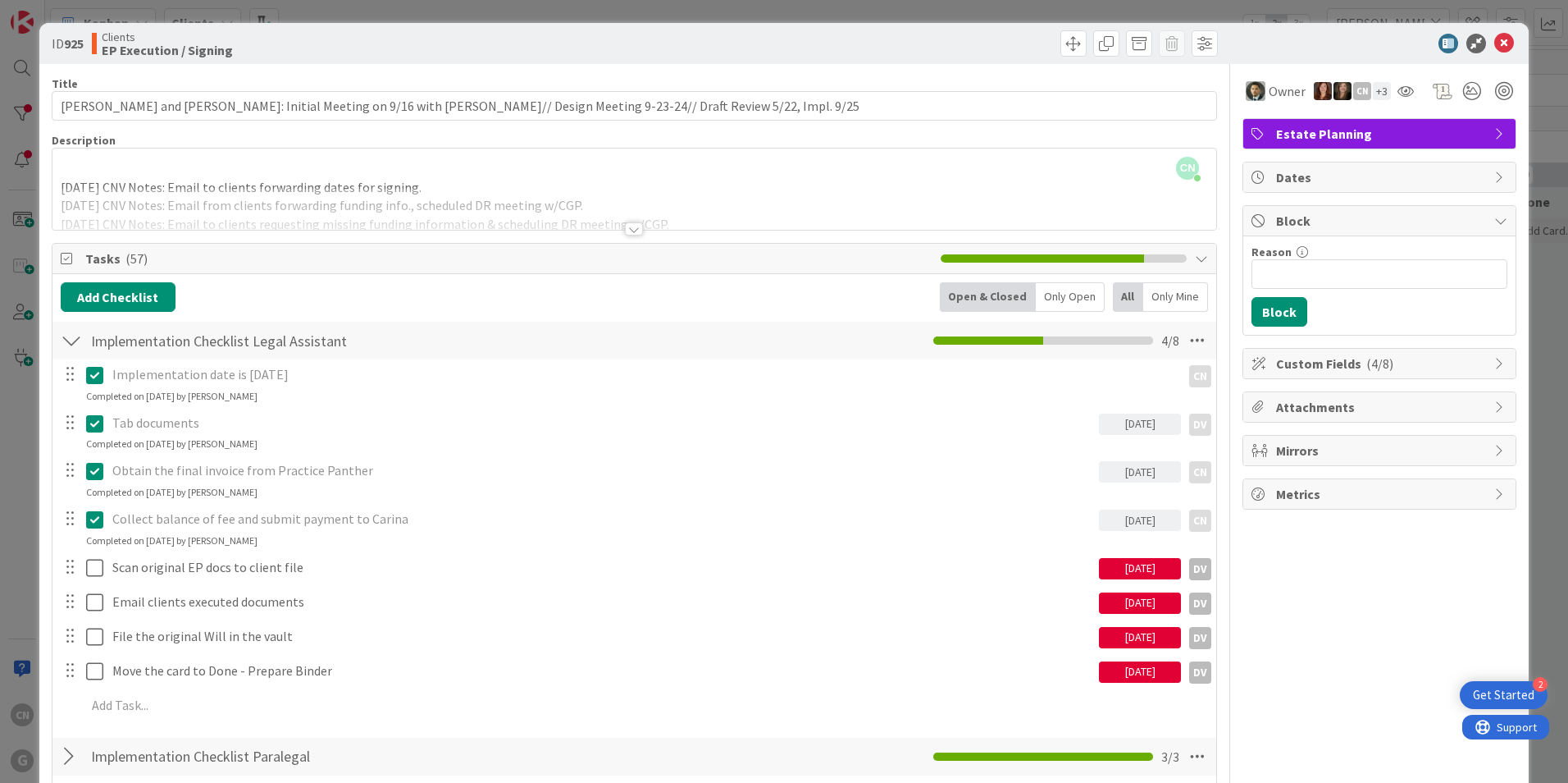
click at [479, 188] on div at bounding box center [634, 208] width 1164 height 42
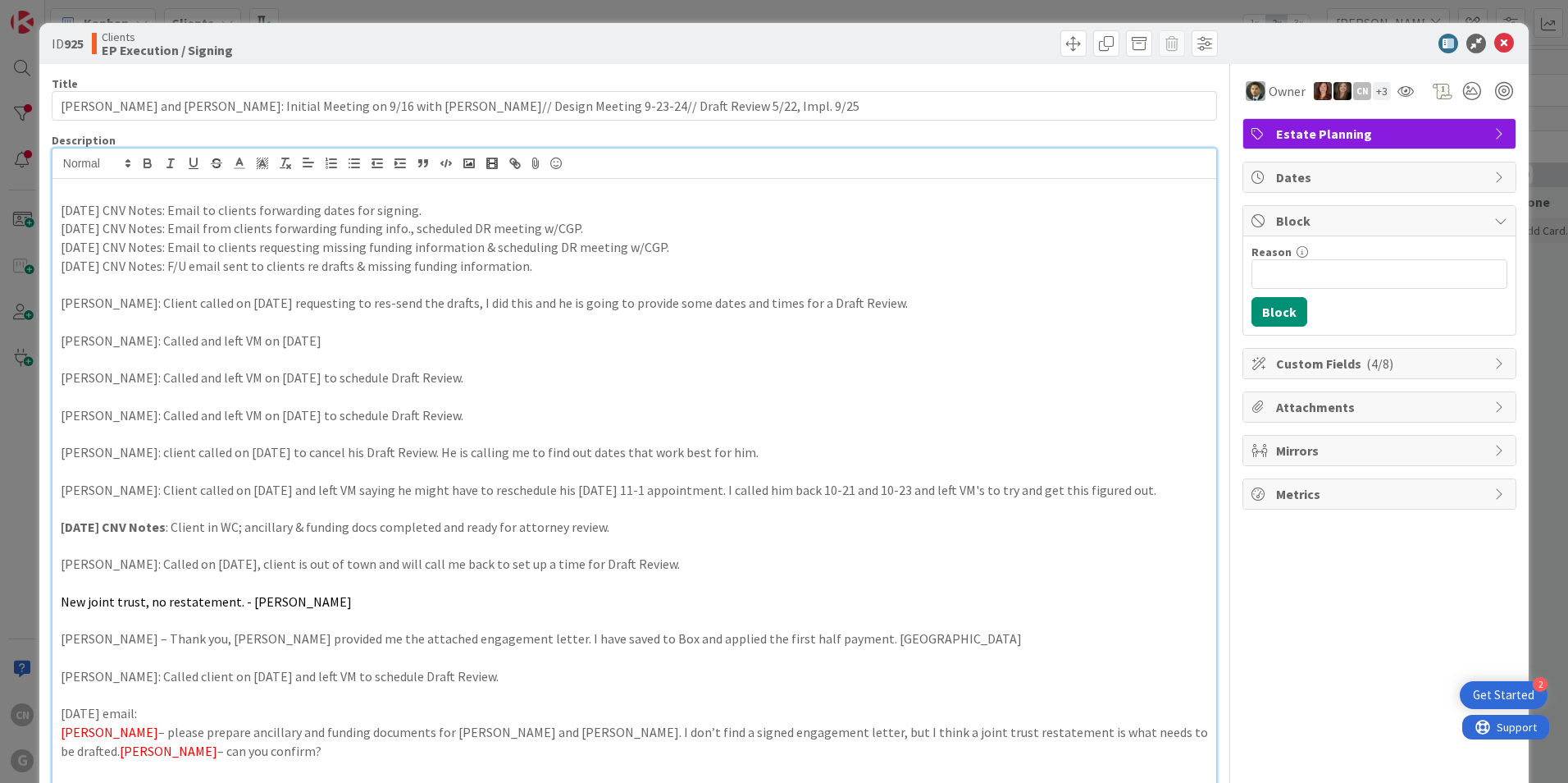
click at [468, 201] on p "[DATE] CNV Notes: Email to clients forwarding dates for signing." at bounding box center [634, 210] width 1147 height 18
click at [1494, 49] on icon at bounding box center [1504, 44] width 19 height 19
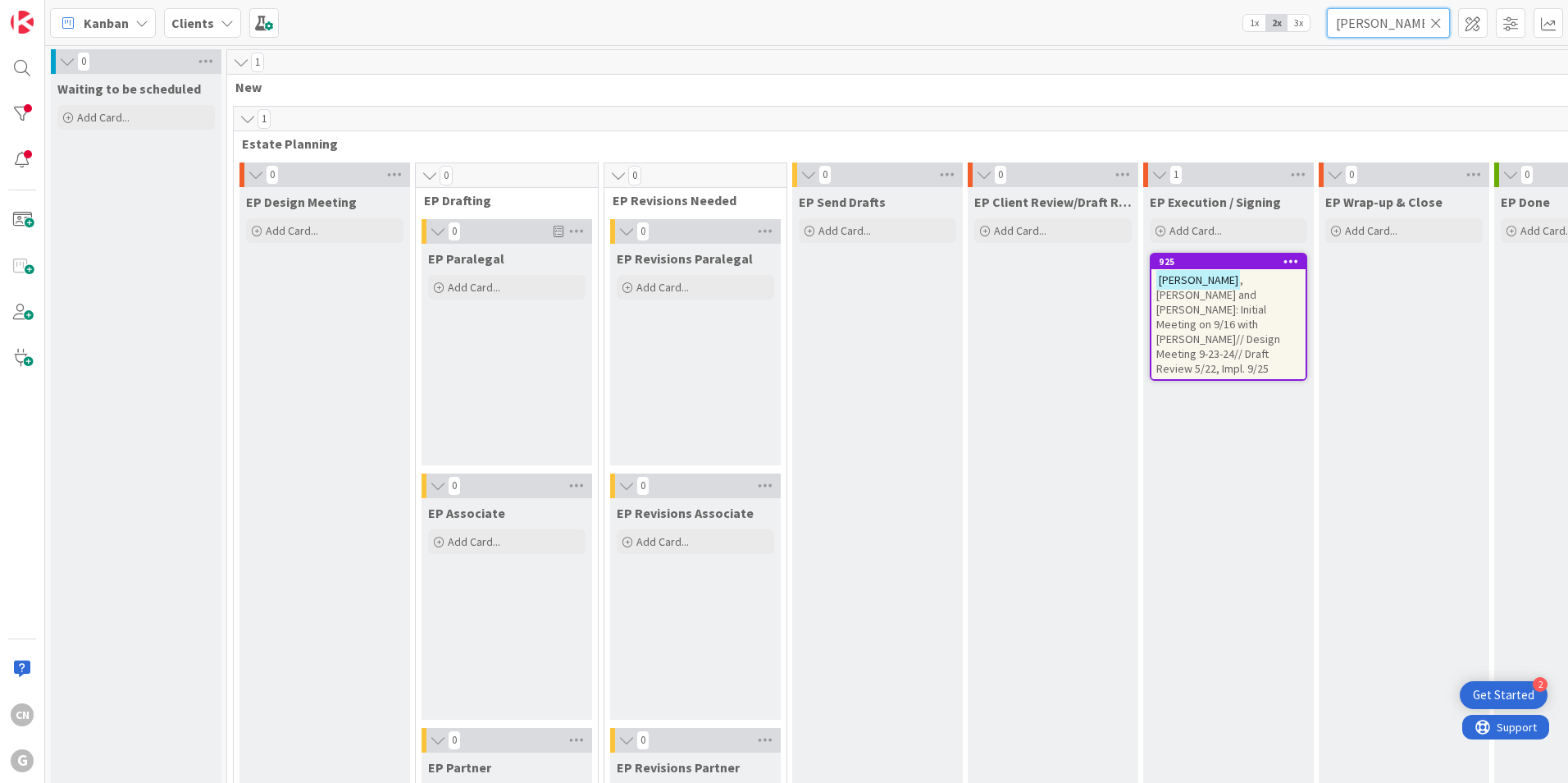
drag, startPoint x: 1397, startPoint y: 22, endPoint x: 1199, endPoint y: 34, distance: 198.4
click at [1199, 34] on div "Kanban Clients 1x 2x 3x [PERSON_NAME]" at bounding box center [806, 22] width 1523 height 45
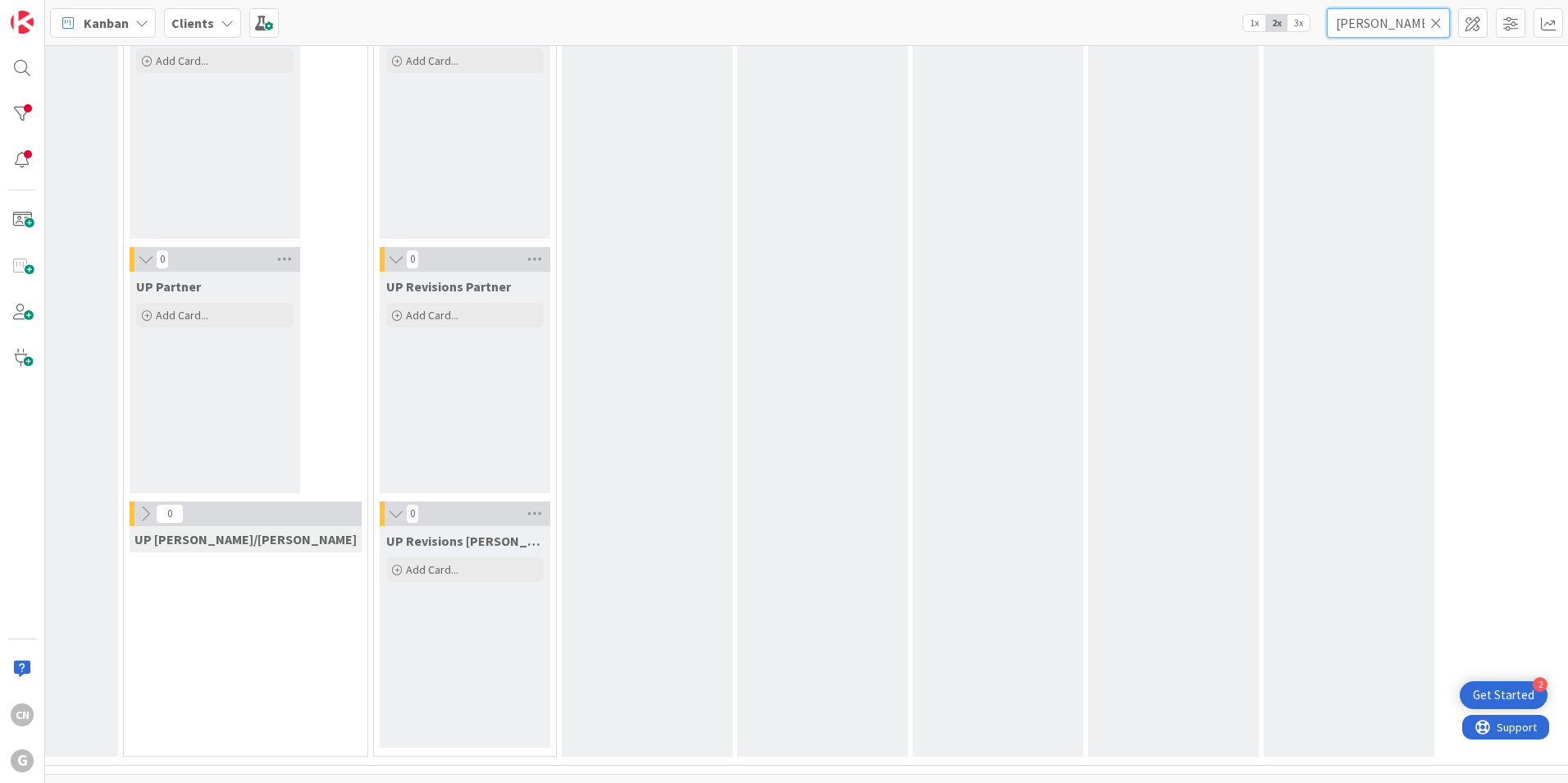
scroll to position [2791, 292]
drag, startPoint x: 1395, startPoint y: 22, endPoint x: 1225, endPoint y: 53, distance: 172.8
click at [1225, 53] on div "Kanban Clients 1x 2x 3x [PERSON_NAME] 0 Waiting to be scheduled Add Card... 2 N…" at bounding box center [806, 391] width 1523 height 783
type input "[PERSON_NAME]"
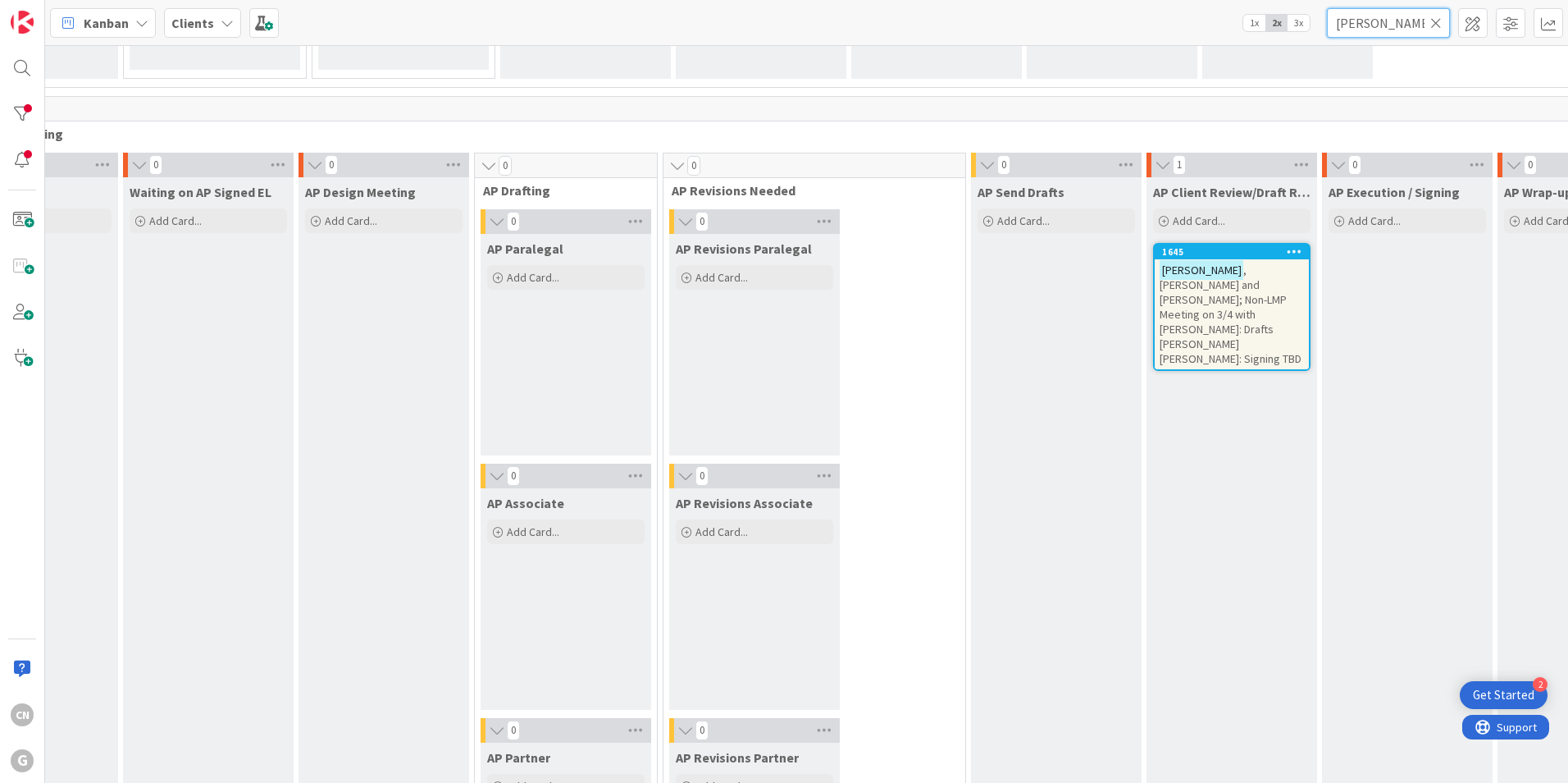
scroll to position [1159, 292]
click at [1160, 294] on span ", [PERSON_NAME] and [PERSON_NAME]; Non-LMP Meeting on 3/4 with [PERSON_NAME]: D…" at bounding box center [1231, 313] width 142 height 103
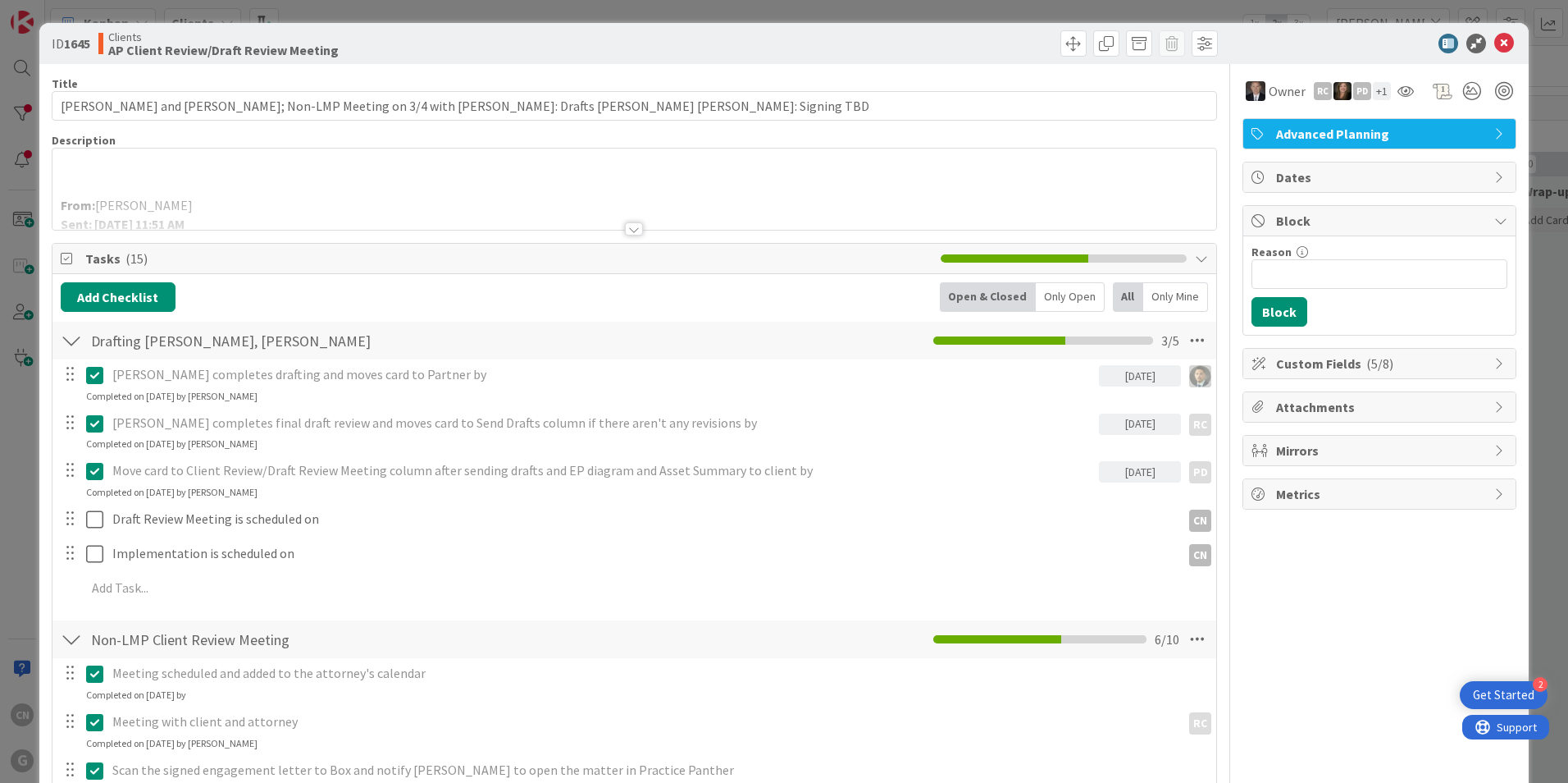
click at [382, 186] on p at bounding box center [634, 187] width 1147 height 18
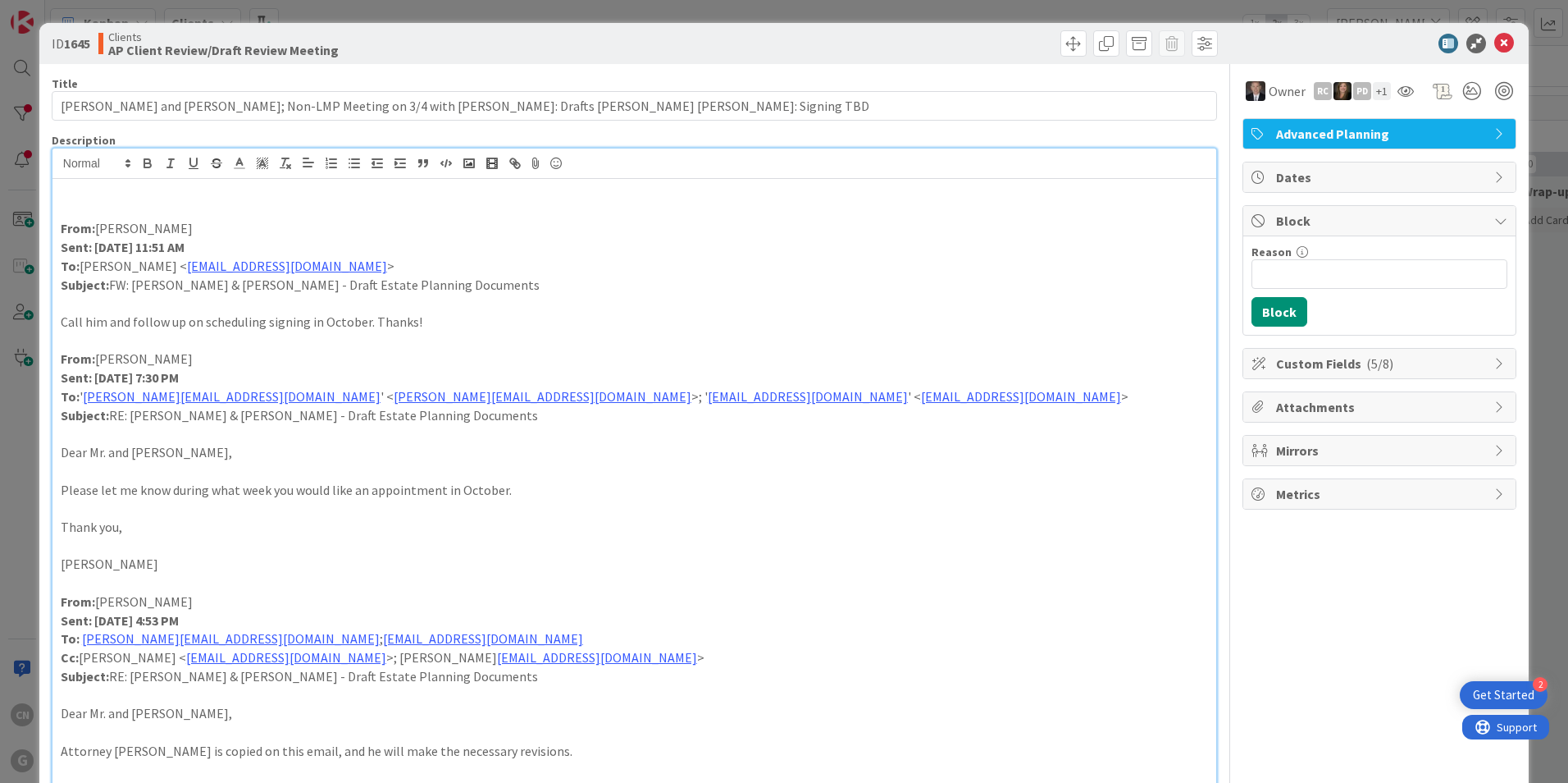
click at [151, 196] on p at bounding box center [634, 191] width 1147 height 18
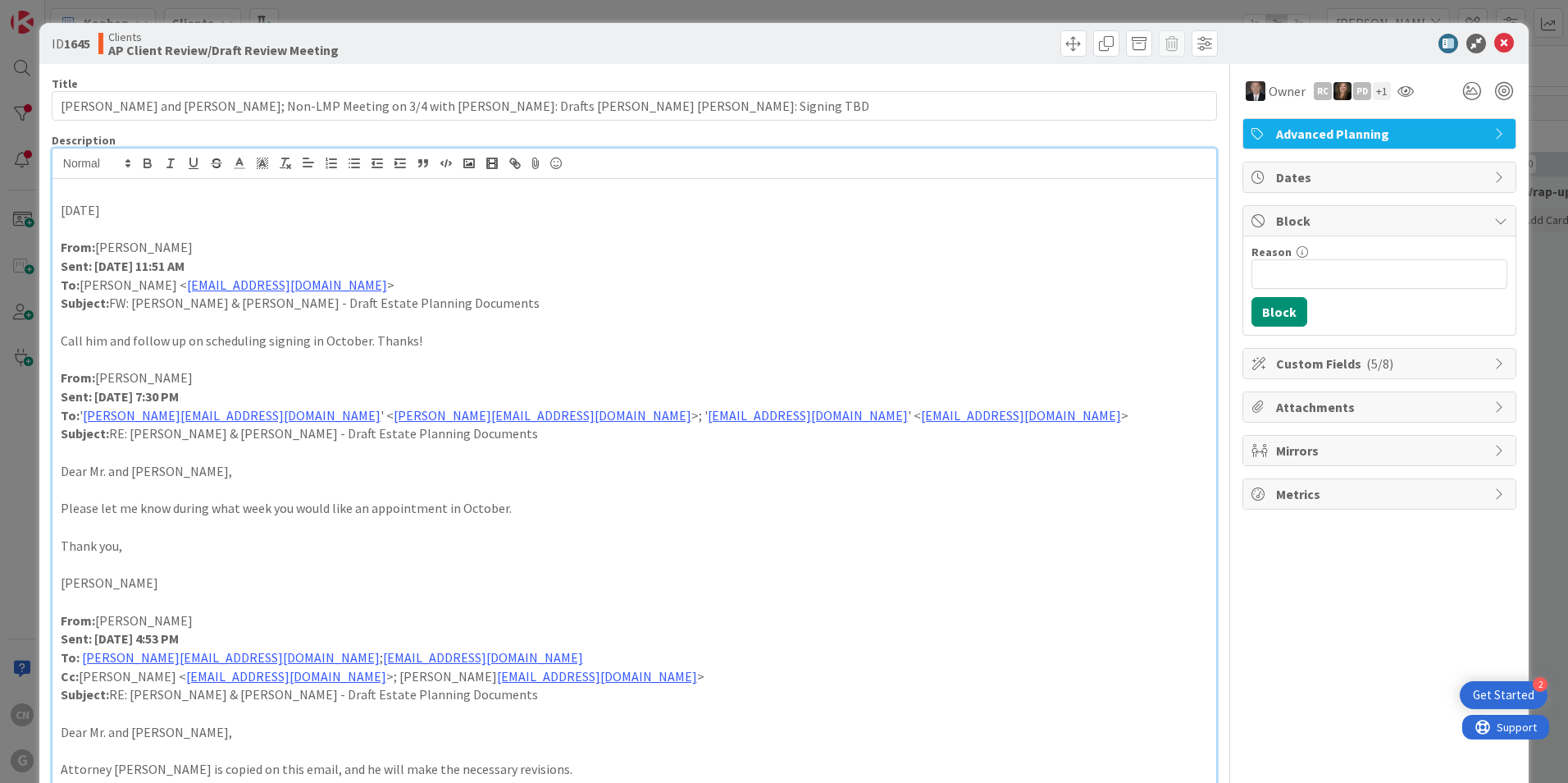
click at [141, 212] on p "[DATE]" at bounding box center [634, 210] width 1147 height 18
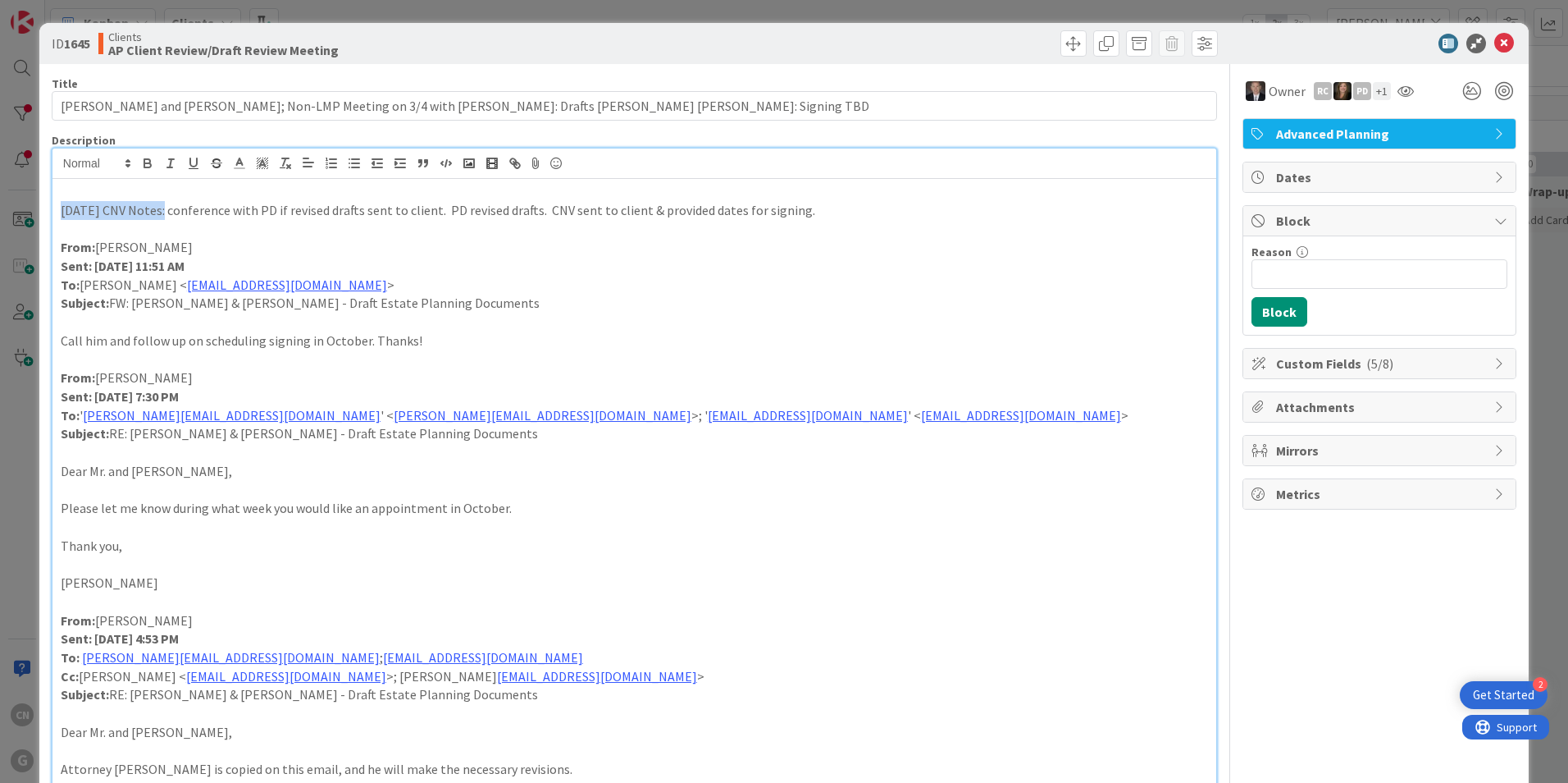
drag, startPoint x: 158, startPoint y: 215, endPoint x: 56, endPoint y: 215, distance: 102.0
drag, startPoint x: 141, startPoint y: 165, endPoint x: 196, endPoint y: 200, distance: 65.2
click at [142, 165] on icon "button" at bounding box center [147, 162] width 15 height 15
click at [127, 190] on p at bounding box center [634, 191] width 1147 height 18
